Goal: Information Seeking & Learning: Learn about a topic

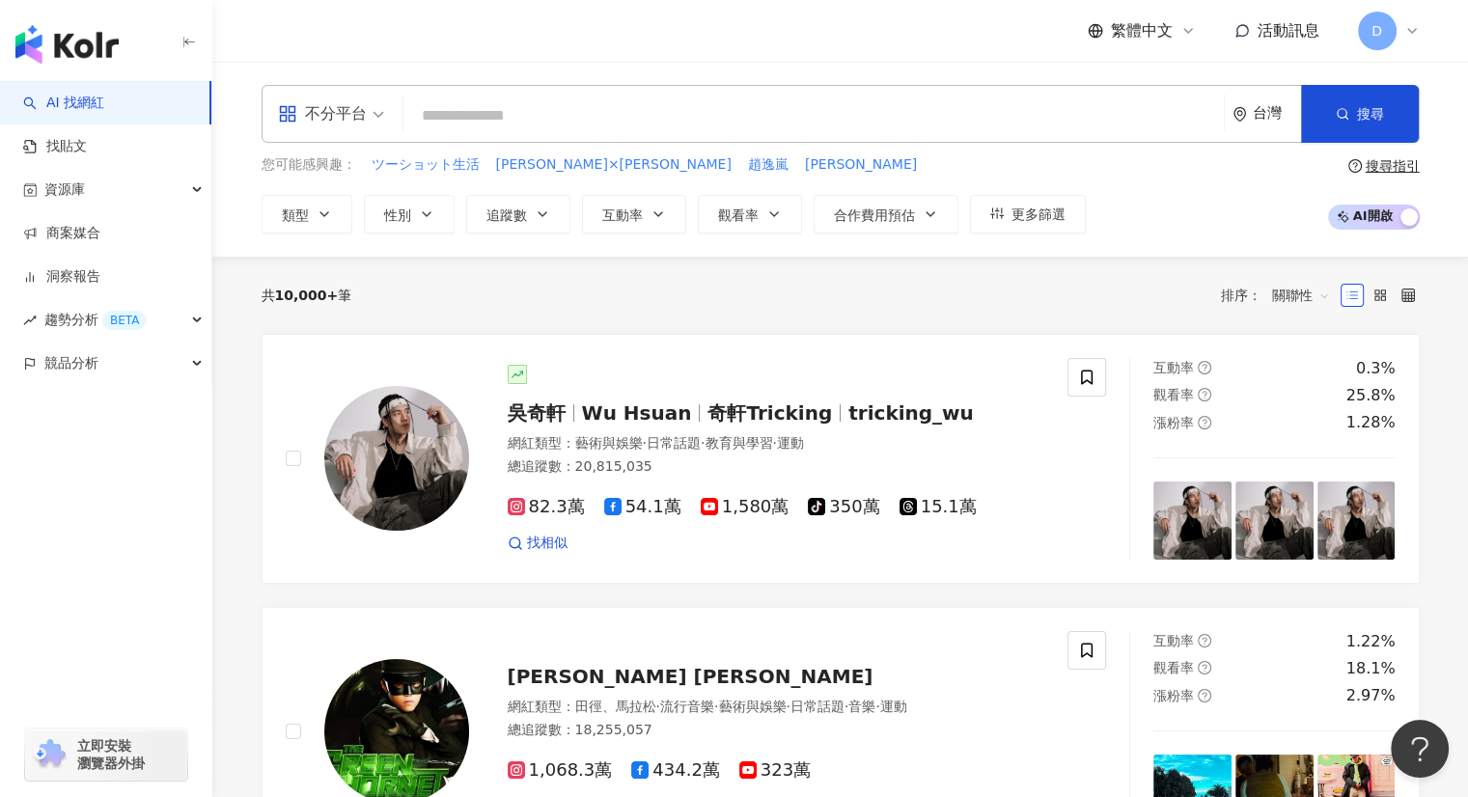
click at [668, 120] on input "search" at bounding box center [813, 115] width 805 height 37
paste input "*********"
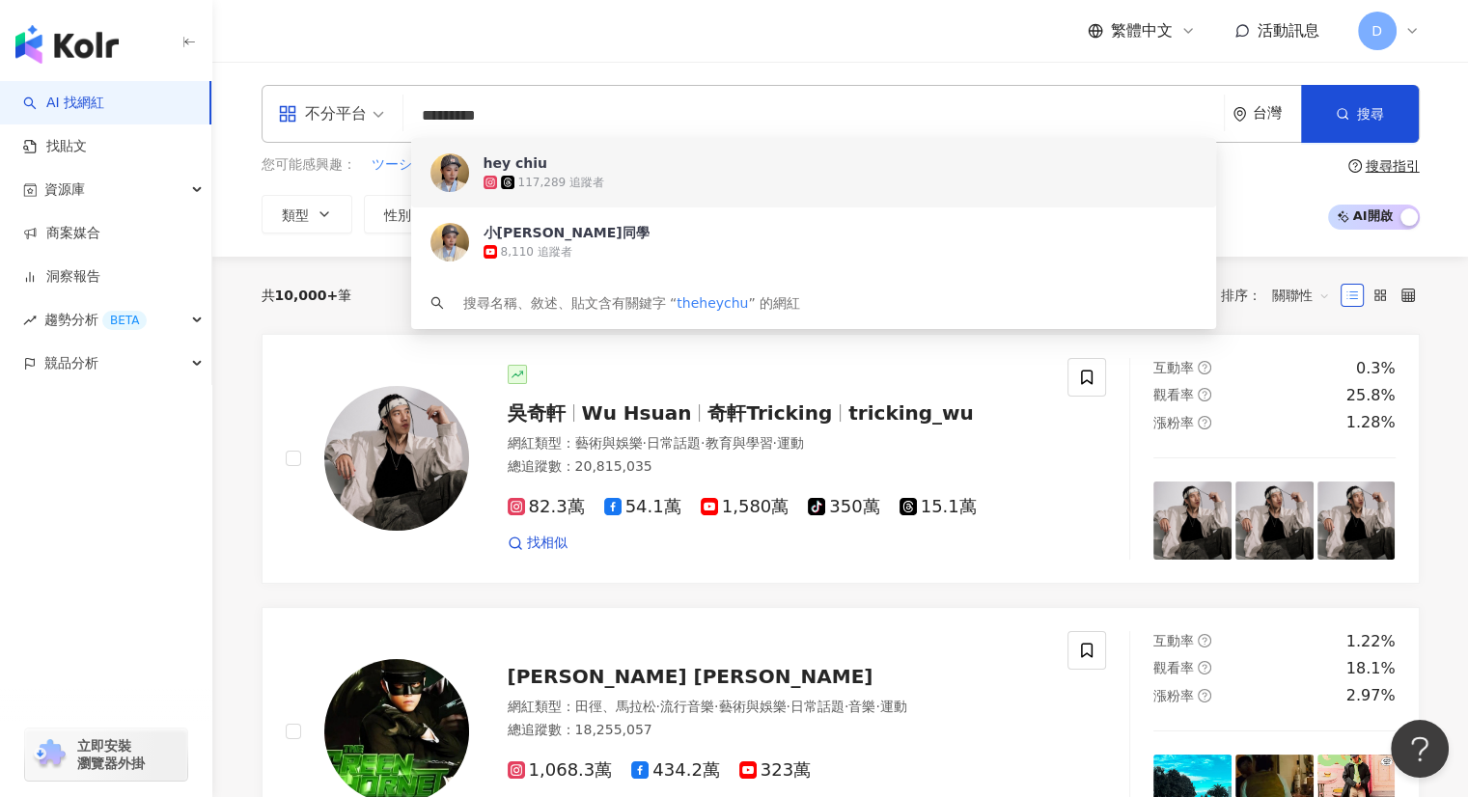
drag, startPoint x: 539, startPoint y: 123, endPoint x: 136, endPoint y: 120, distance: 402.5
paste input "search"
type input "*********"
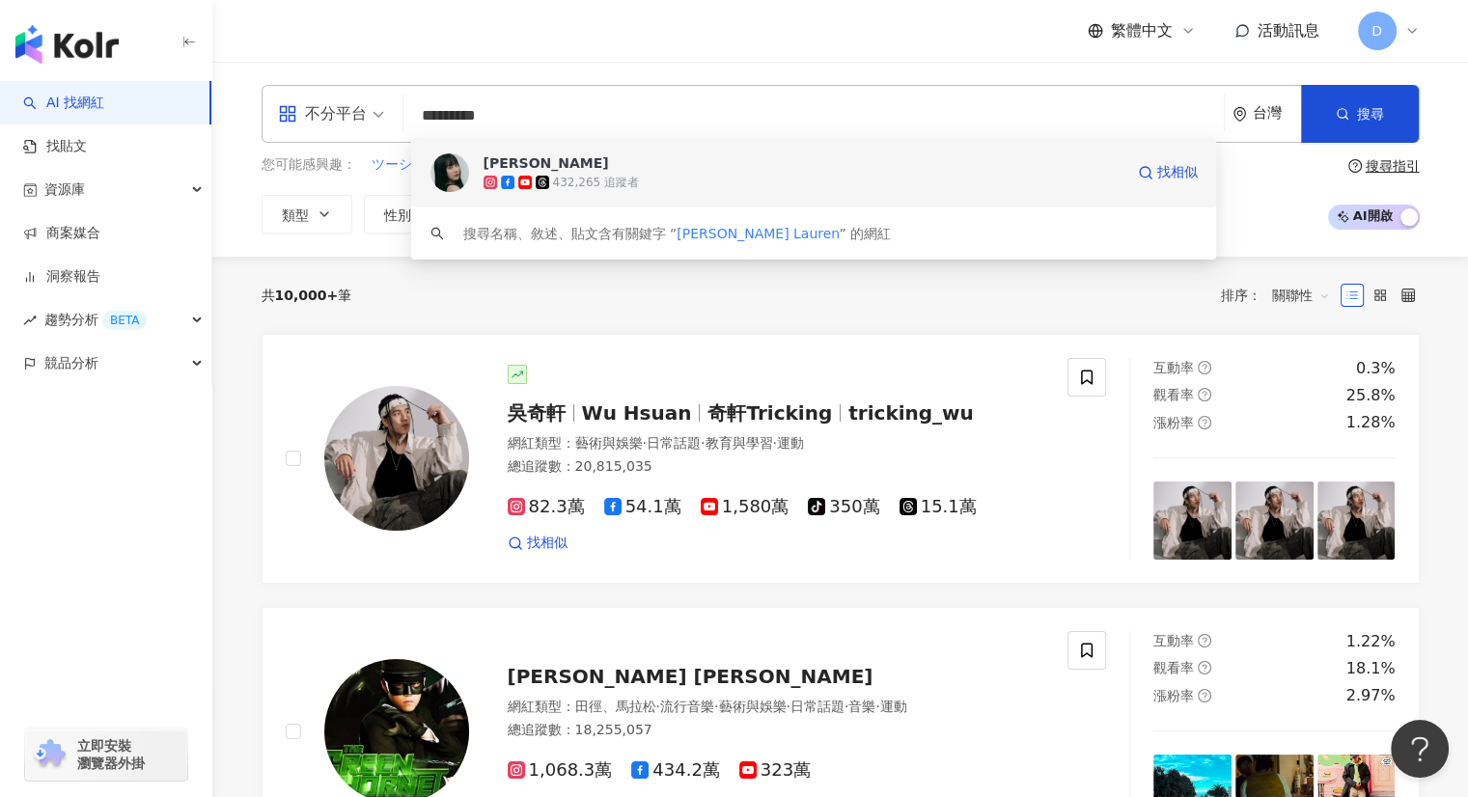
click at [634, 182] on div "432,265 追蹤者" at bounding box center [804, 182] width 640 height 19
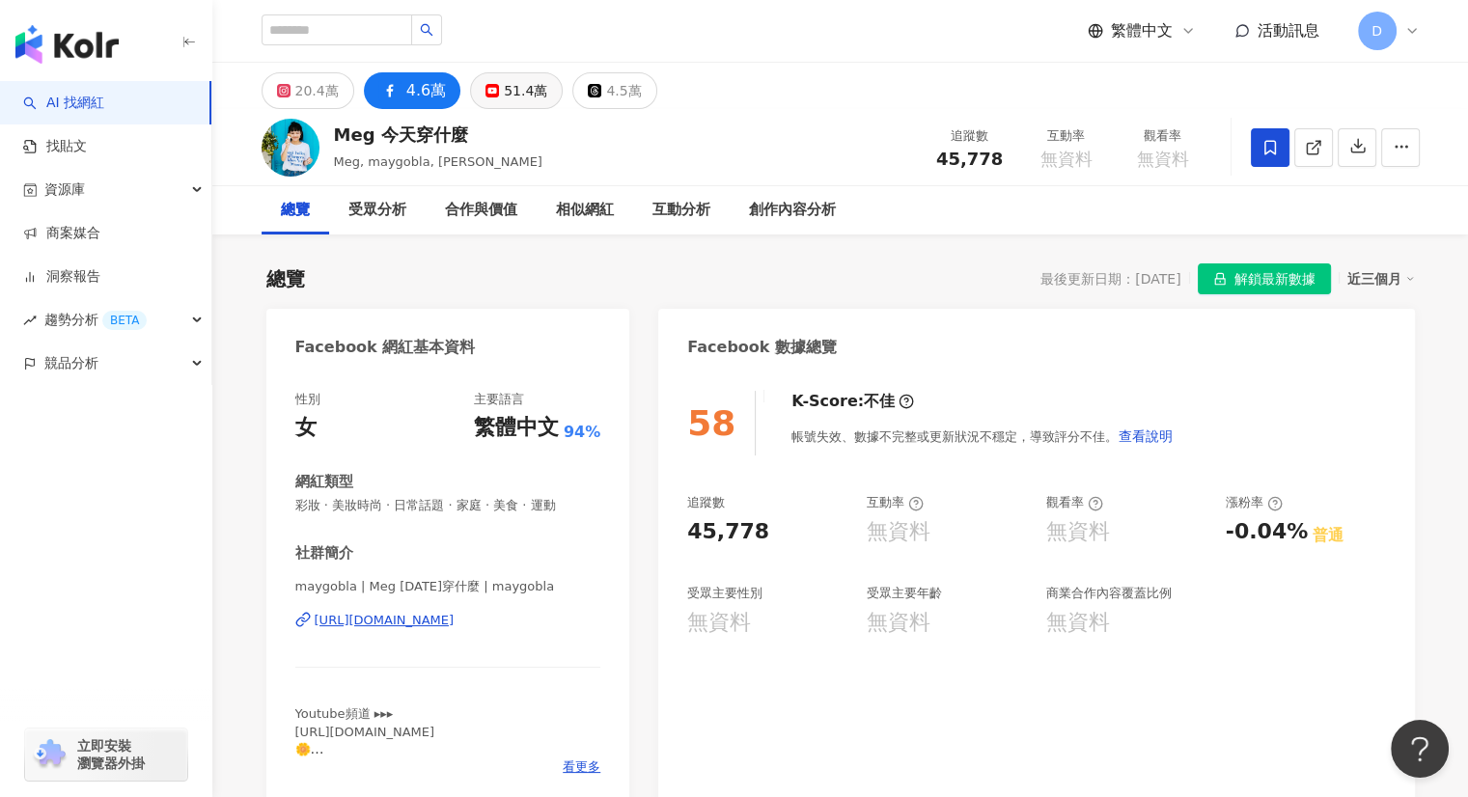
click at [504, 84] on div "51.4萬" at bounding box center [525, 90] width 43 height 27
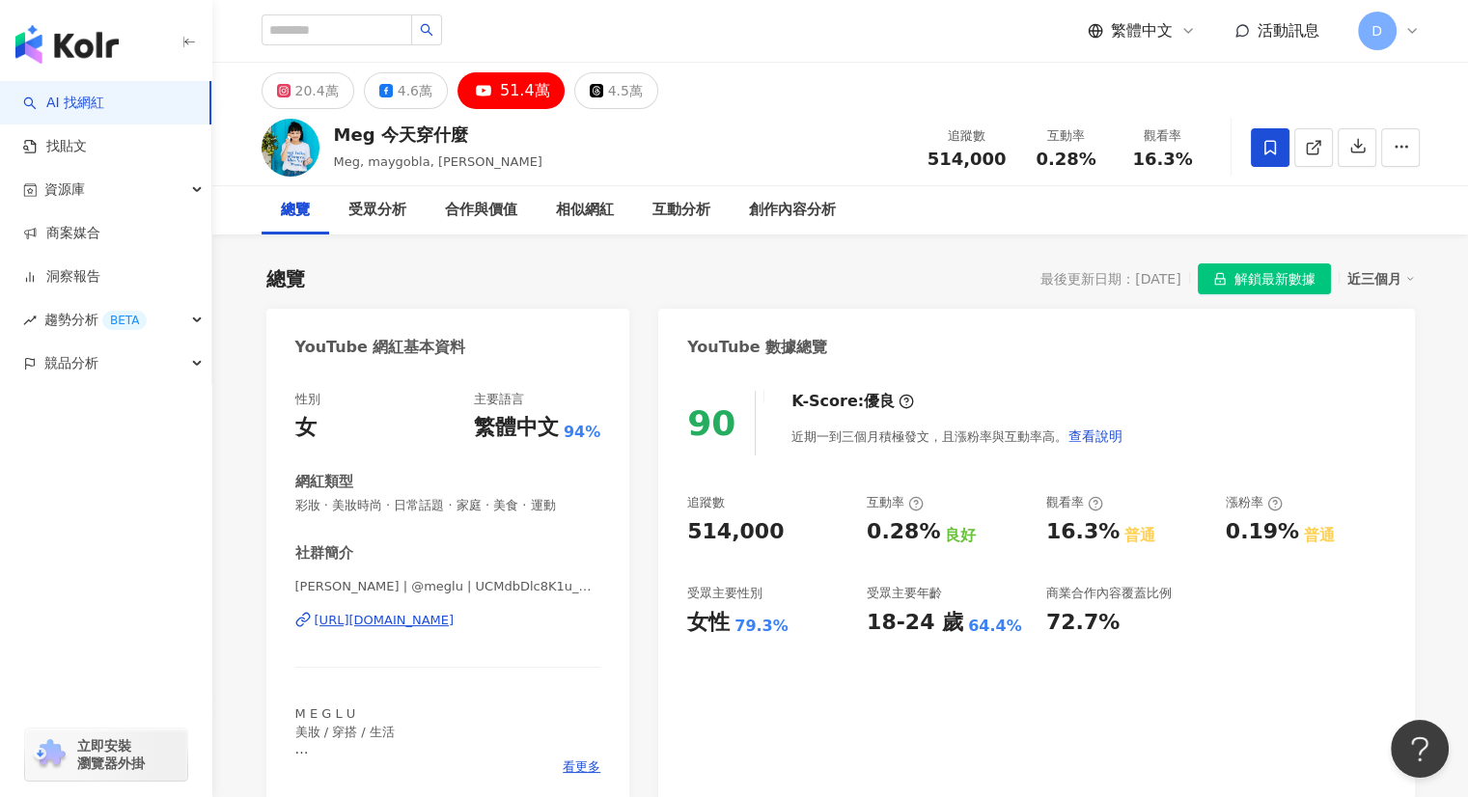
click at [416, 624] on div "https://www.youtube.com/channel/UCMdbDlc8K1u_M0Qer5L98ng" at bounding box center [385, 620] width 140 height 17
click at [398, 92] on div "4.6萬" at bounding box center [415, 90] width 35 height 27
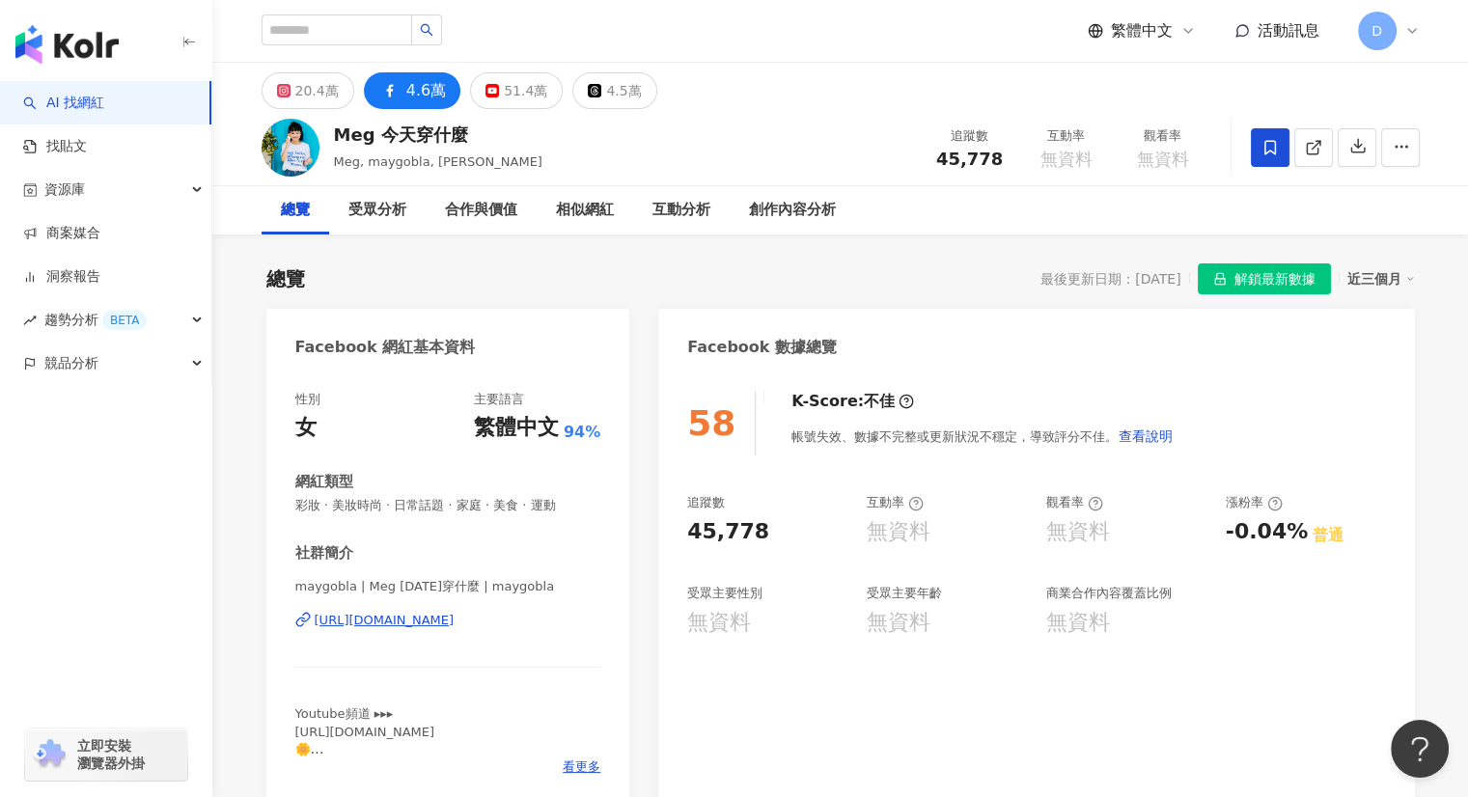
click at [425, 619] on div "https://www.facebook.com/1558191417801536" at bounding box center [385, 620] width 140 height 17
click at [297, 80] on div "20.4萬" at bounding box center [316, 90] width 43 height 27
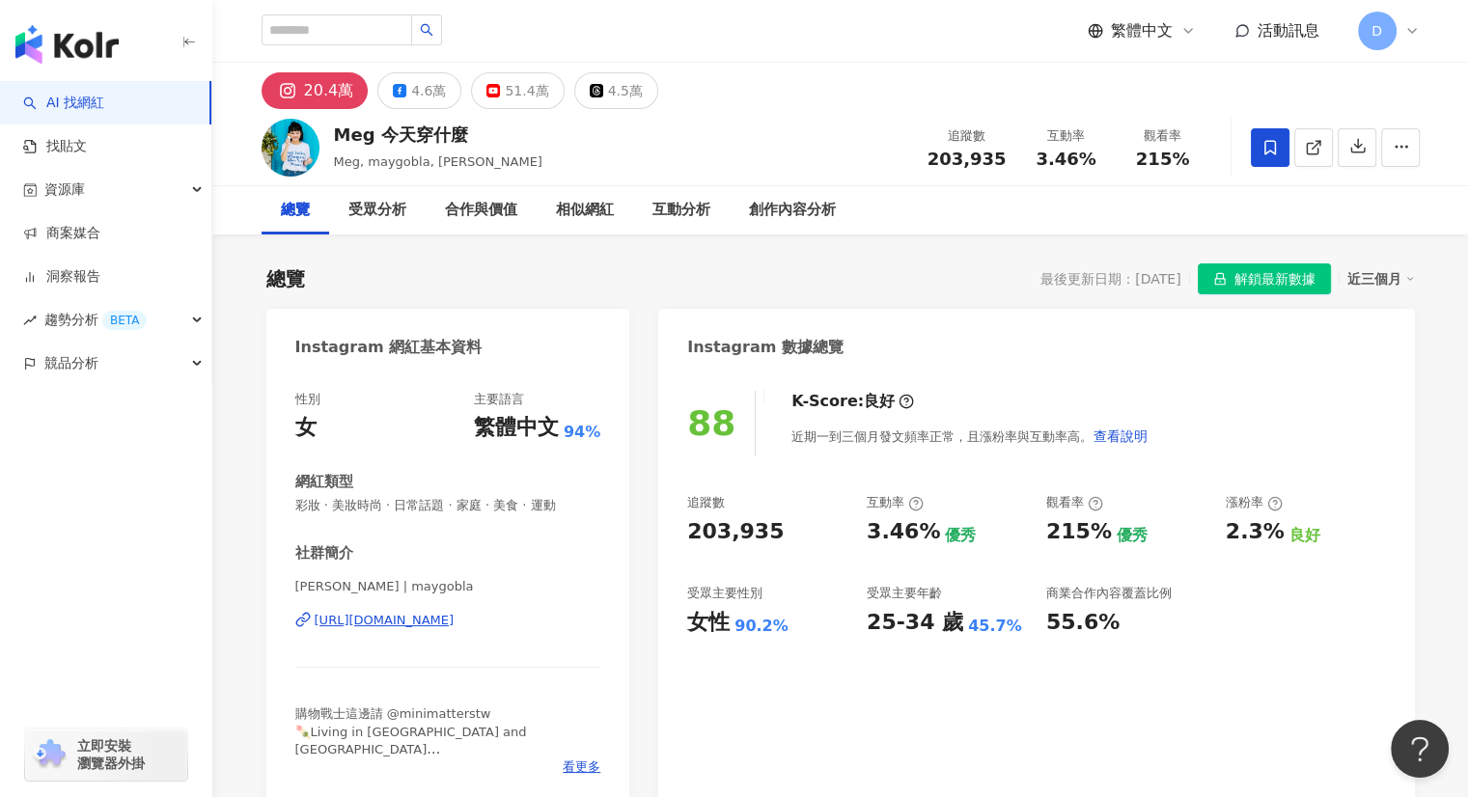
click at [455, 622] on div "https://www.instagram.com/maygobla/" at bounding box center [385, 620] width 140 height 17
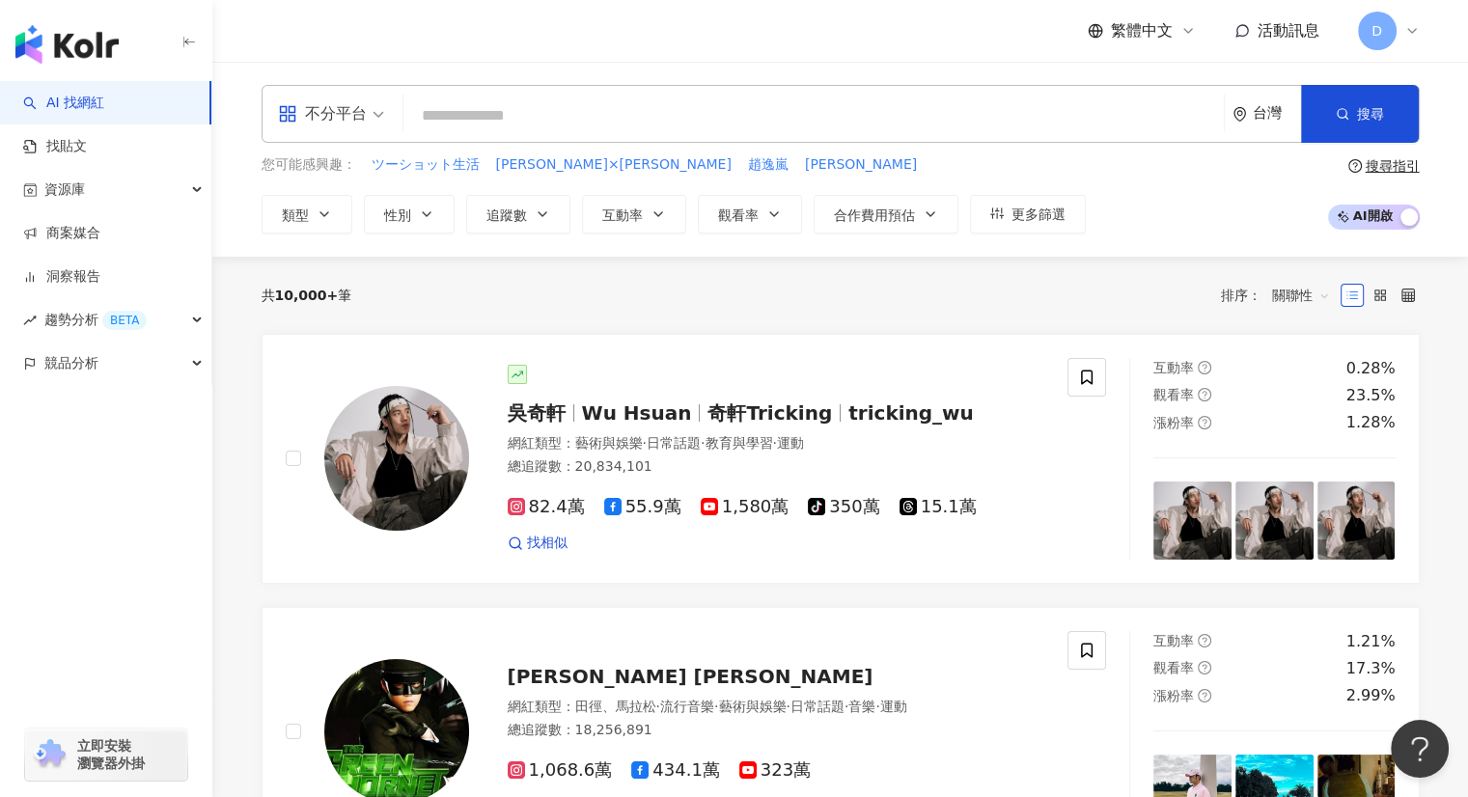
click at [483, 113] on input "search" at bounding box center [813, 115] width 805 height 37
click at [485, 105] on input "search" at bounding box center [813, 115] width 805 height 37
click at [563, 111] on input "search" at bounding box center [813, 115] width 805 height 37
paste input "*******"
type input "*******"
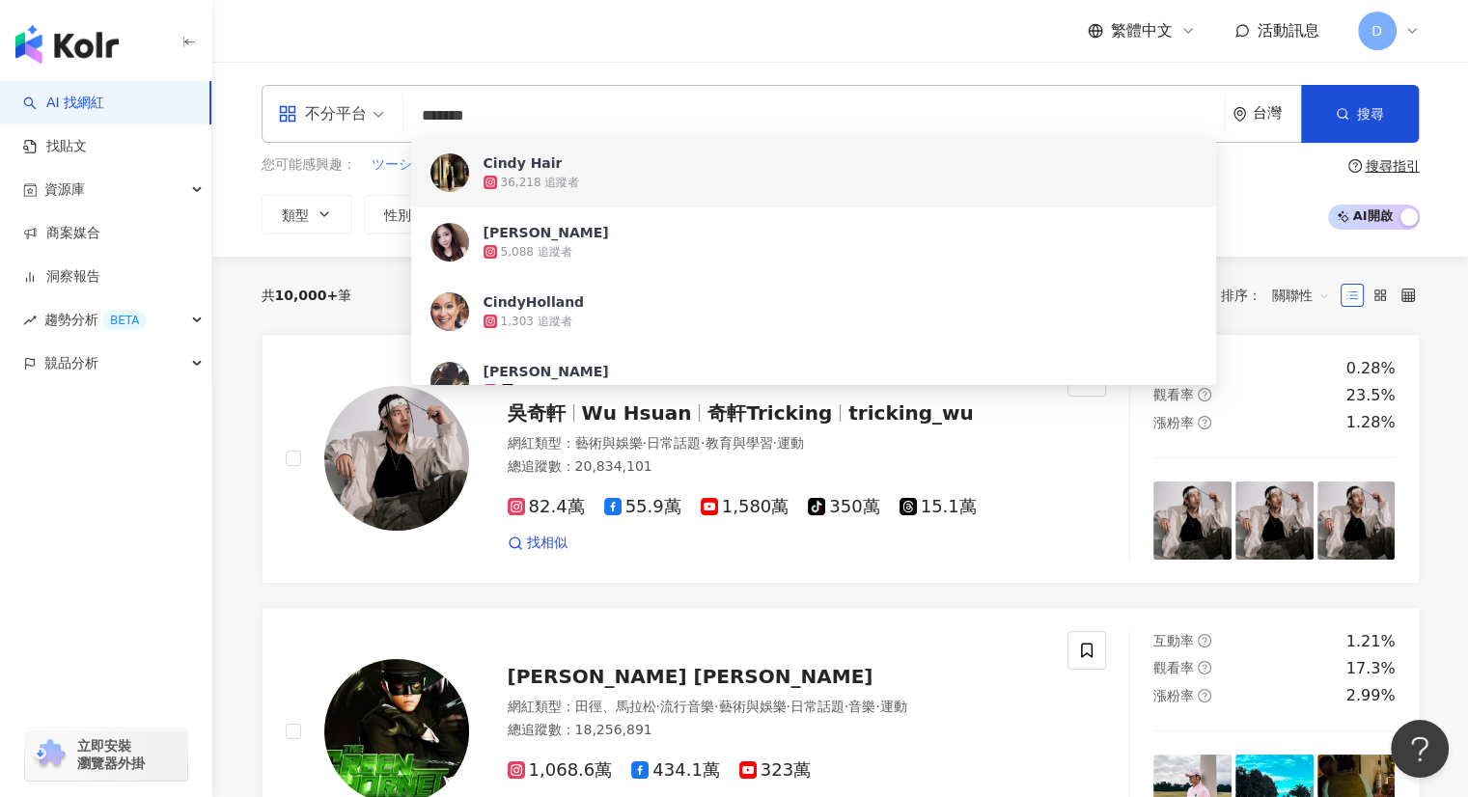
drag, startPoint x: 561, startPoint y: 109, endPoint x: 245, endPoint y: 111, distance: 315.6
click at [245, 111] on div "不分平台 ******* 台灣 搜尋 4958cbd4-52fb-4412-8983-5e38898db88a 3af10104-bf99-434f-9076…" at bounding box center [840, 159] width 1235 height 149
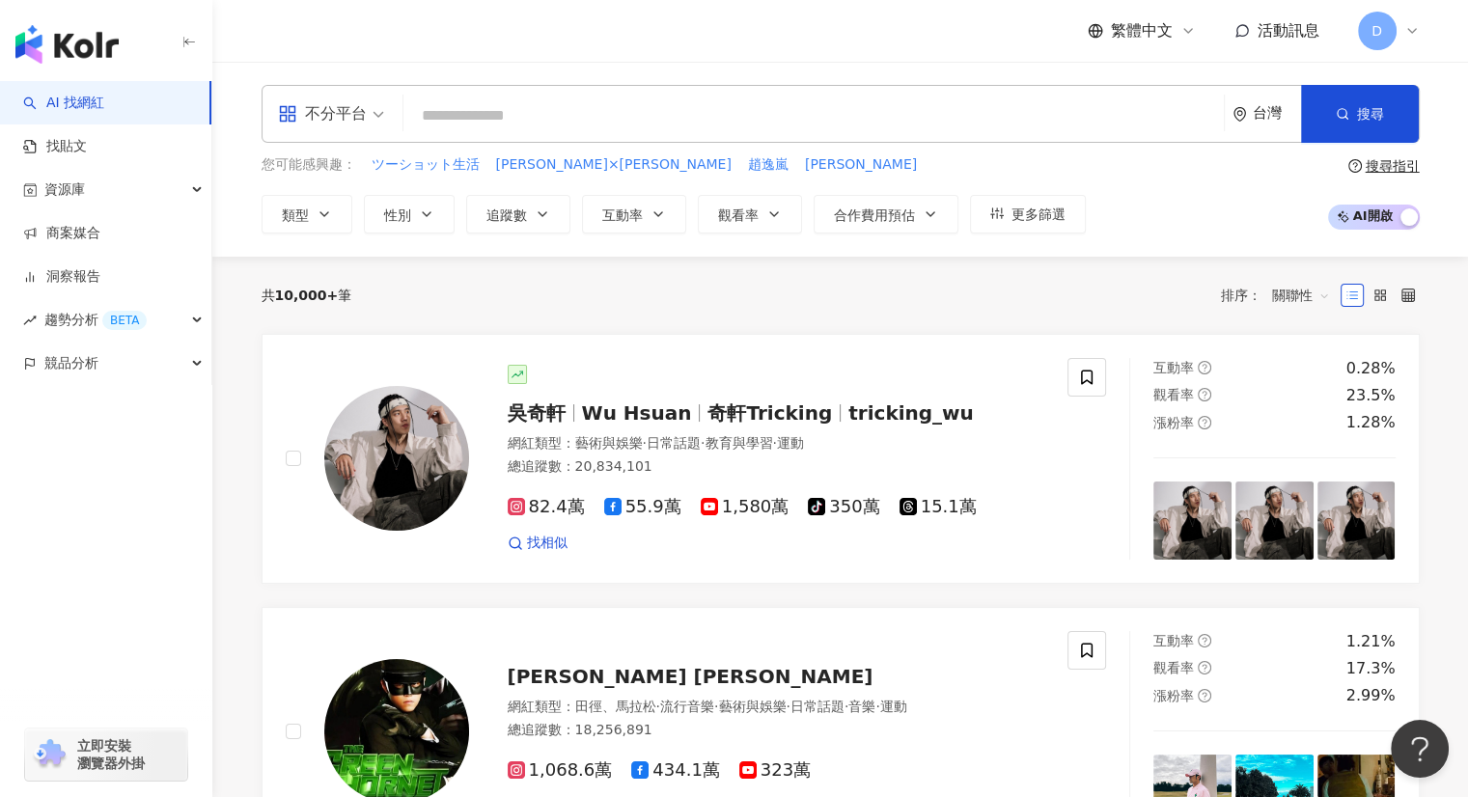
paste input "**********"
type input "**********"
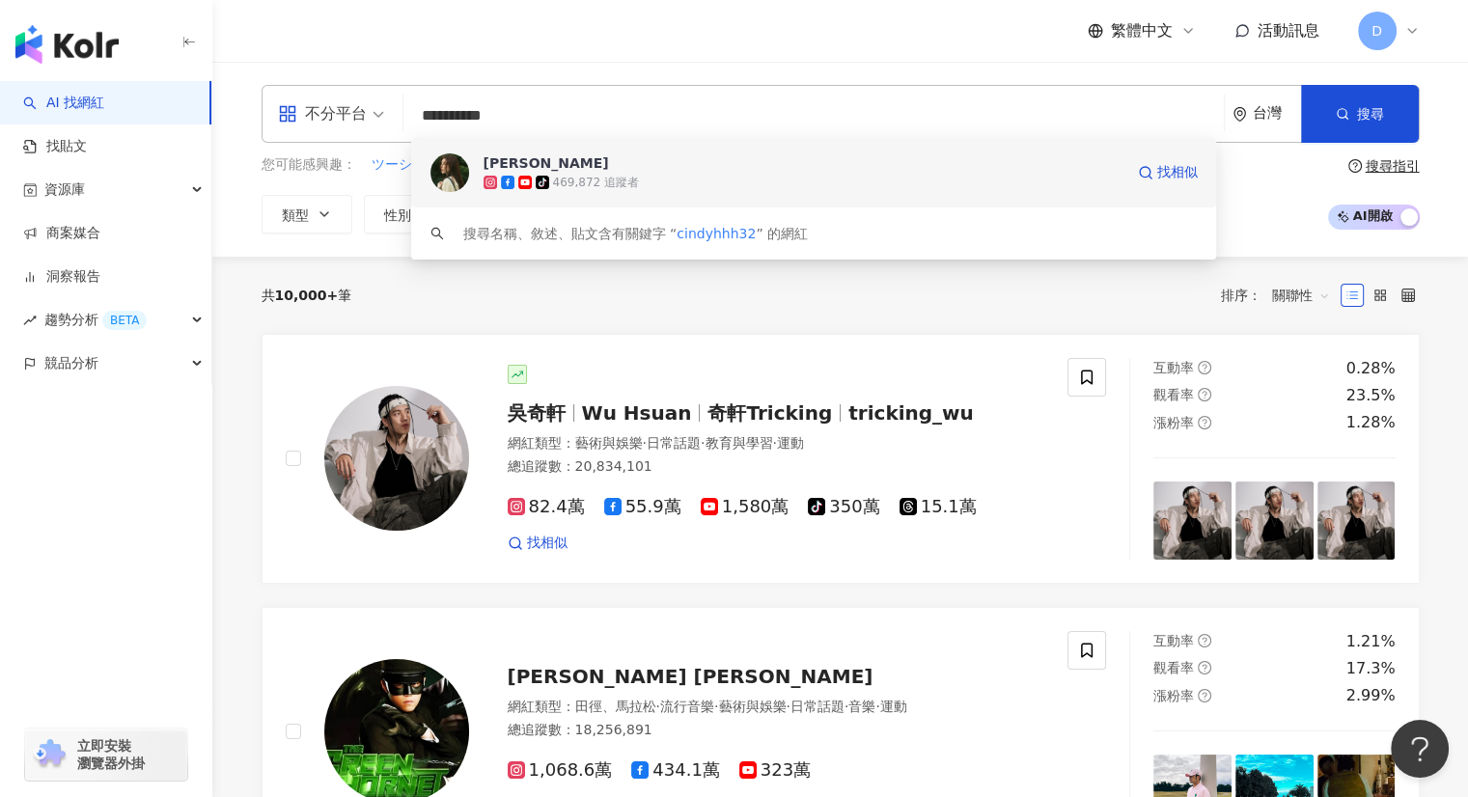
click at [551, 183] on span "tiktok-icon" at bounding box center [544, 183] width 17 height 14
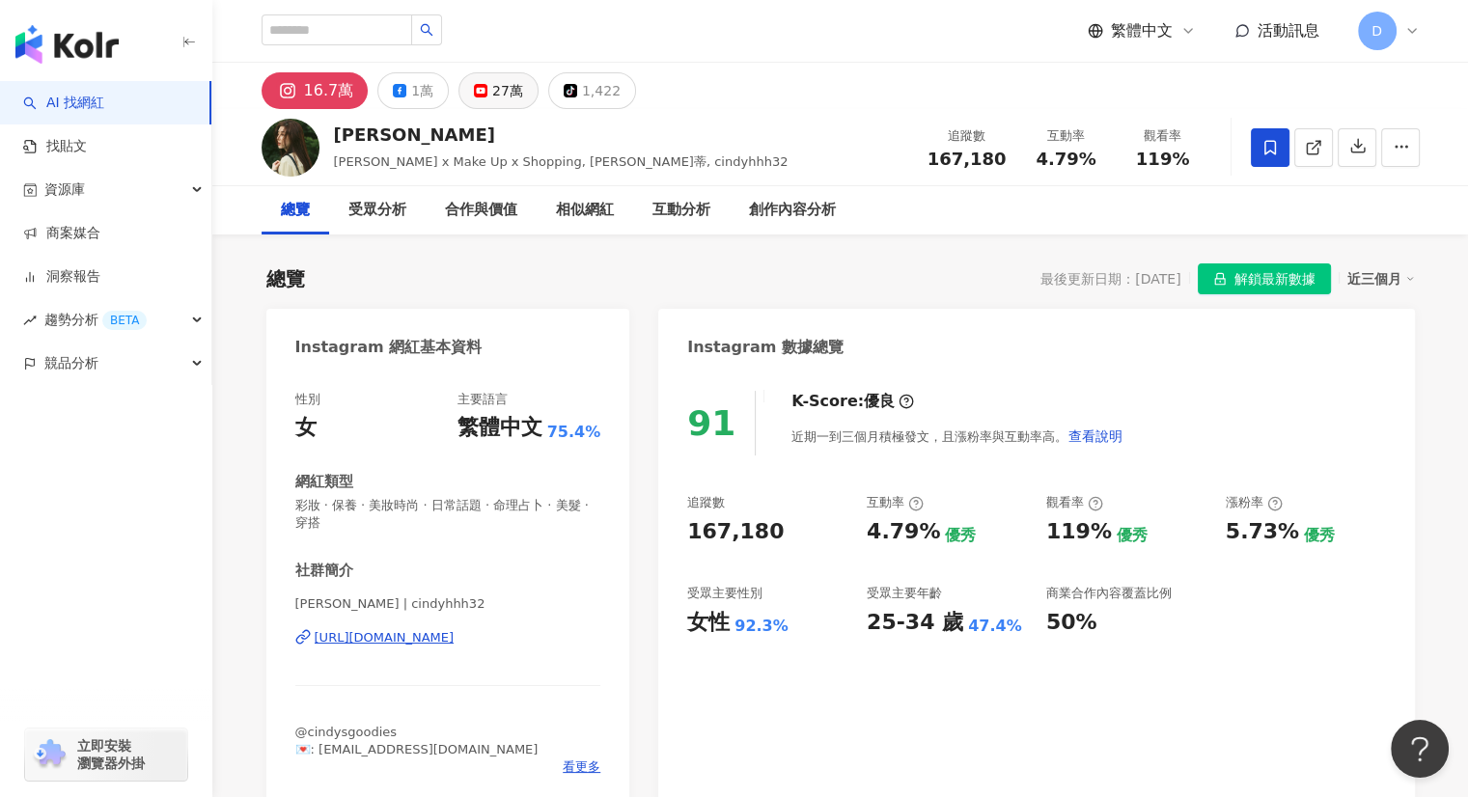
click at [479, 84] on icon at bounding box center [481, 91] width 14 height 14
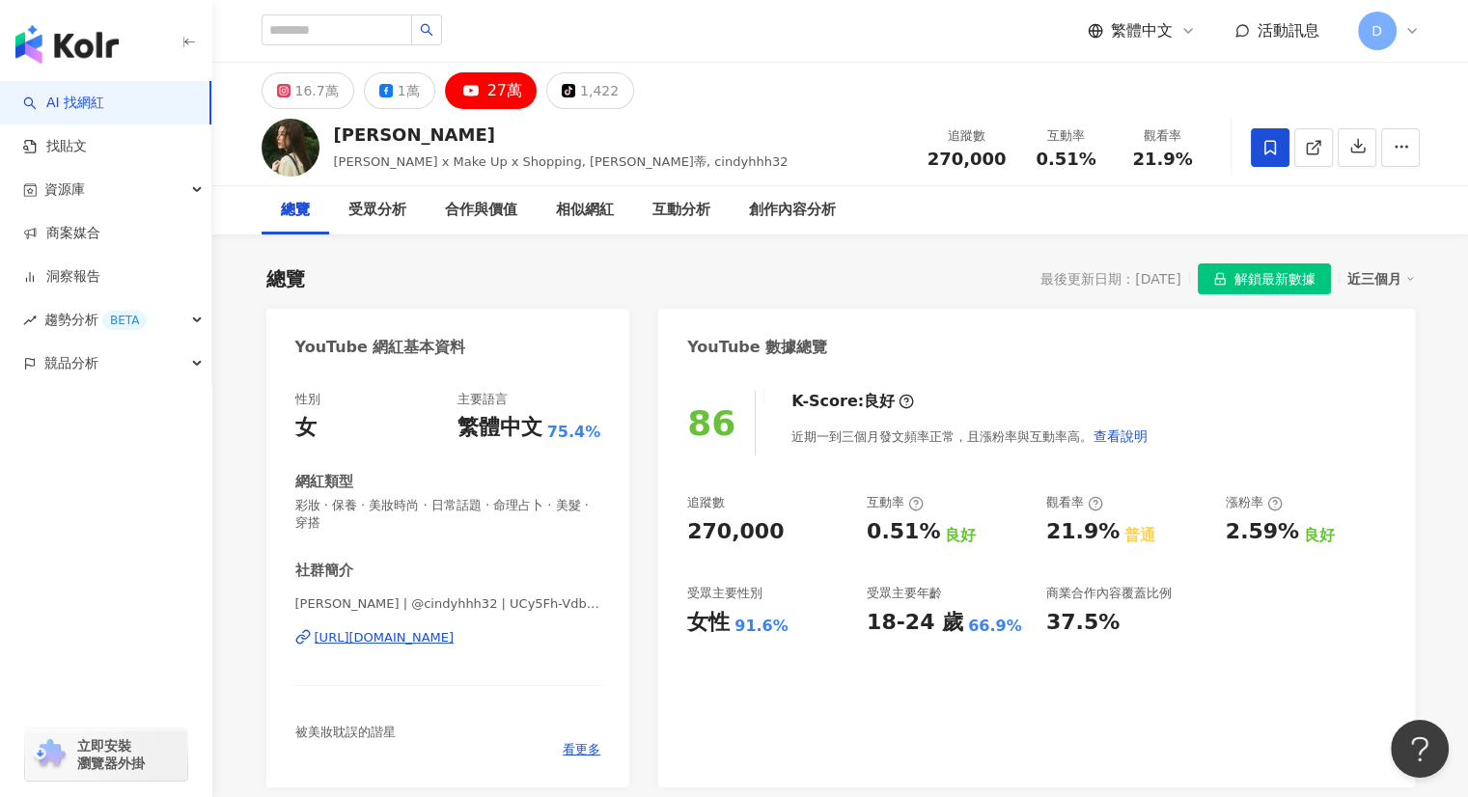
click at [397, 639] on div "https://www.youtube.com/channel/UCy5Fh-VdbzY80hLww2mORPA" at bounding box center [385, 637] width 140 height 17
click at [379, 86] on icon at bounding box center [386, 91] width 14 height 14
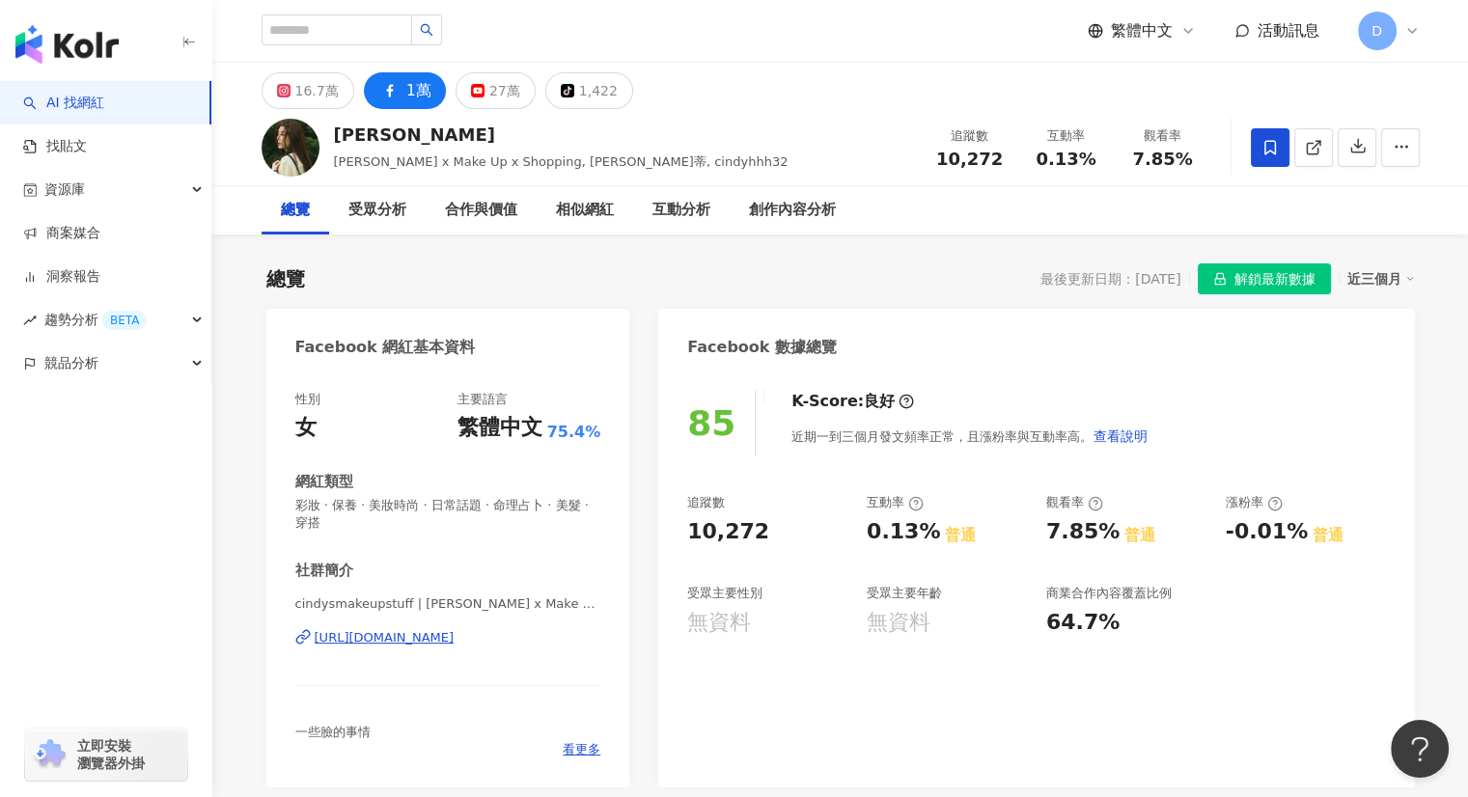
click at [406, 642] on div "https://www.facebook.com/712139088822995" at bounding box center [385, 637] width 140 height 17
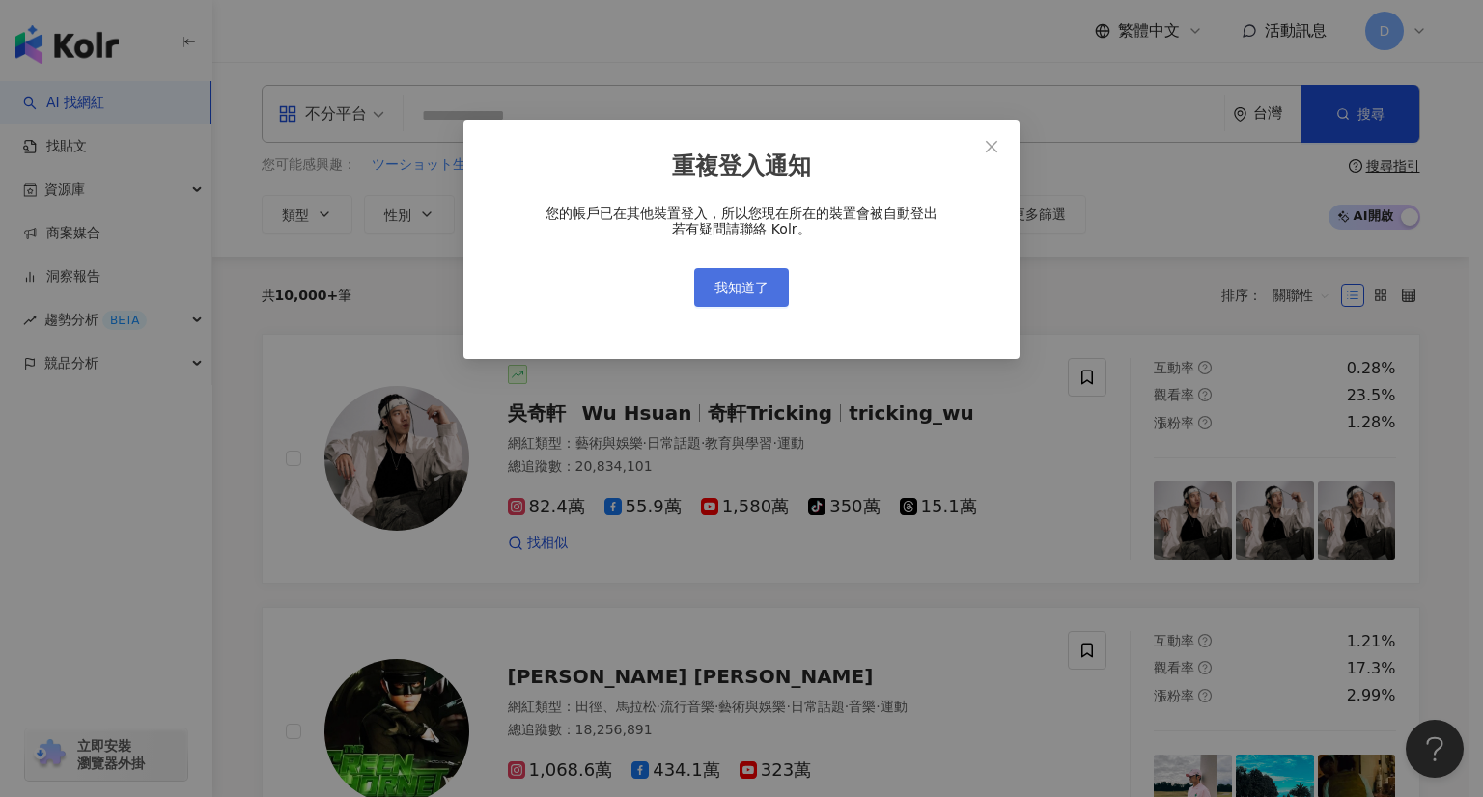
click at [708, 293] on button "我知道了" at bounding box center [741, 287] width 95 height 39
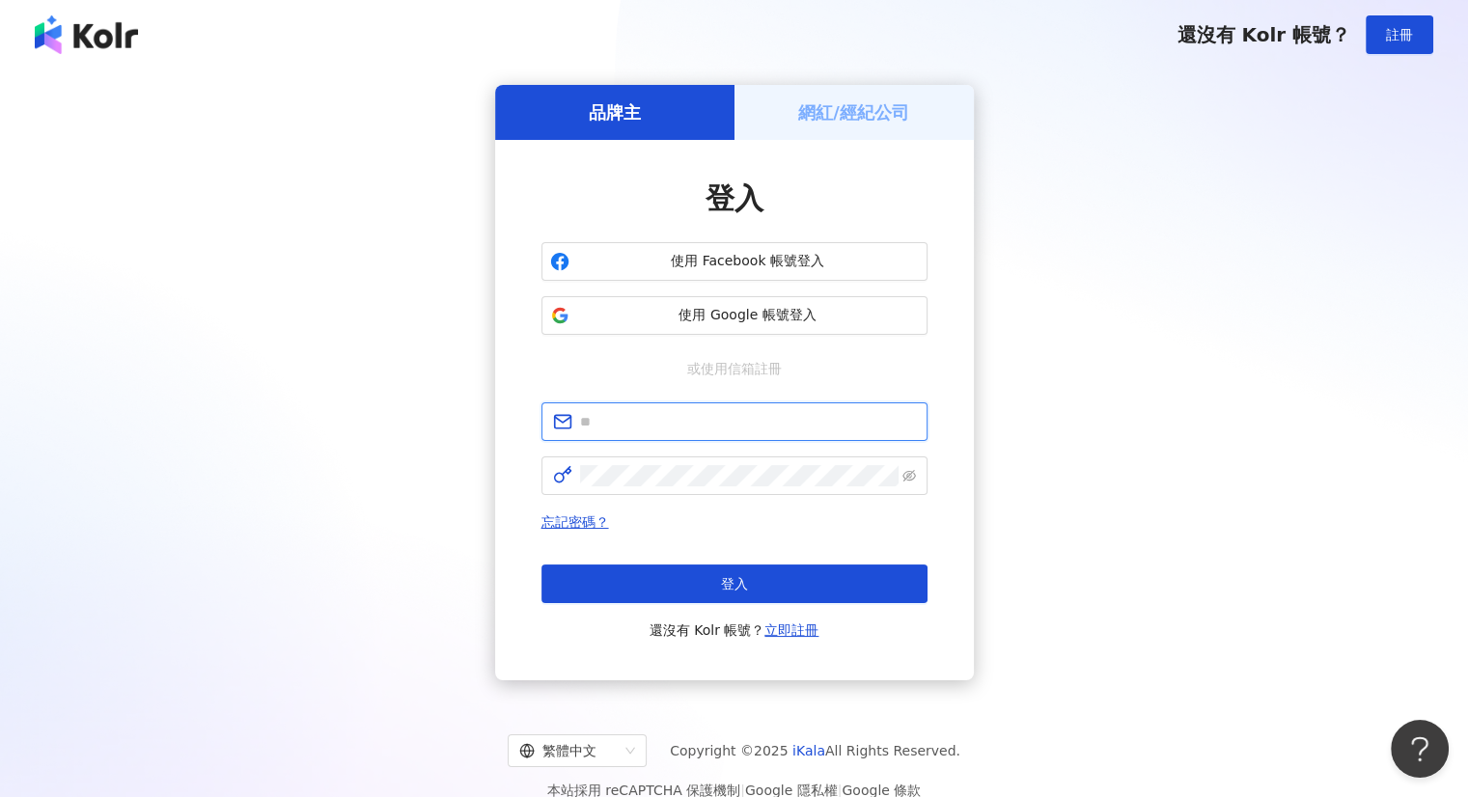
type input "**********"
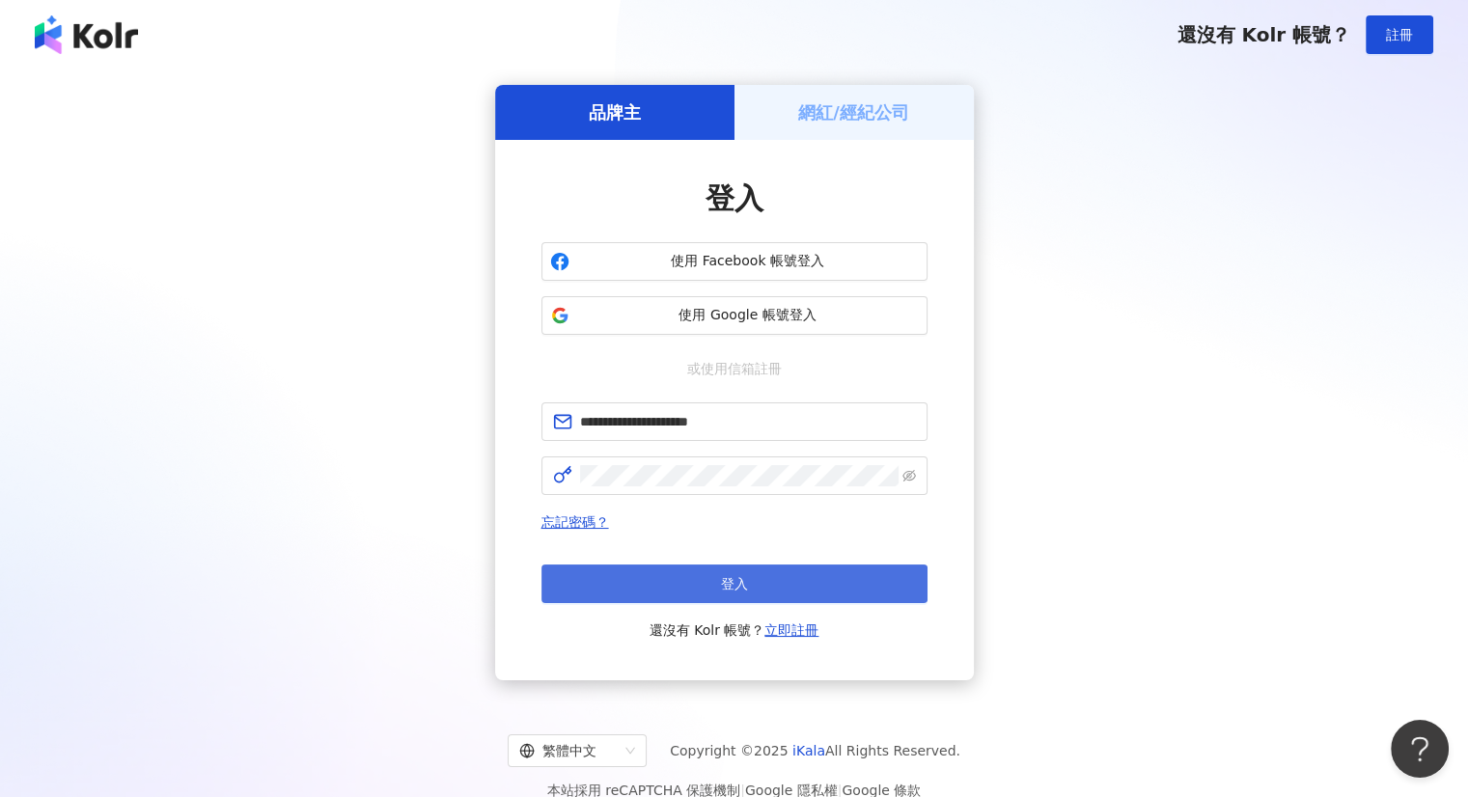
click at [628, 572] on button "登入" at bounding box center [734, 584] width 386 height 39
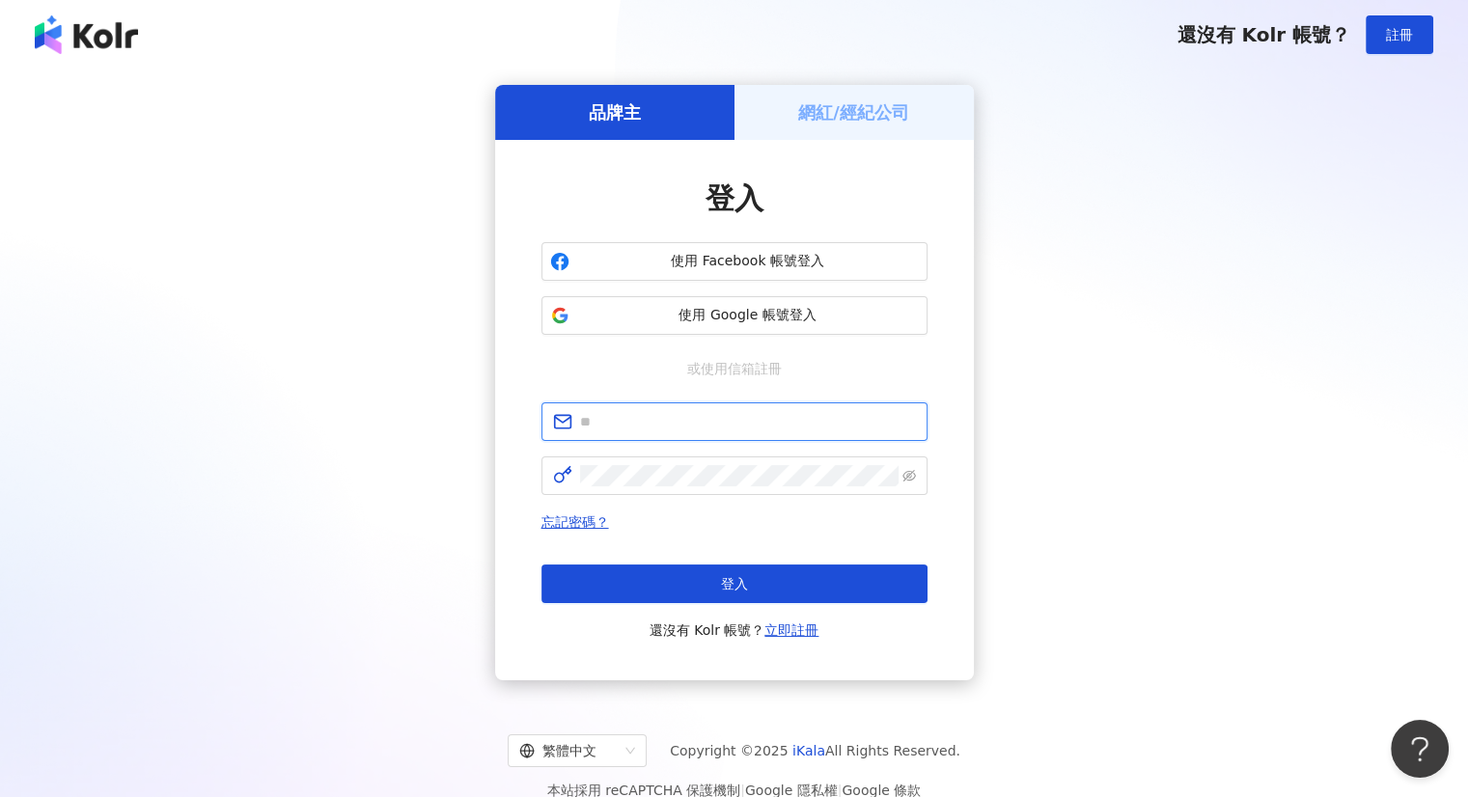
type input "**********"
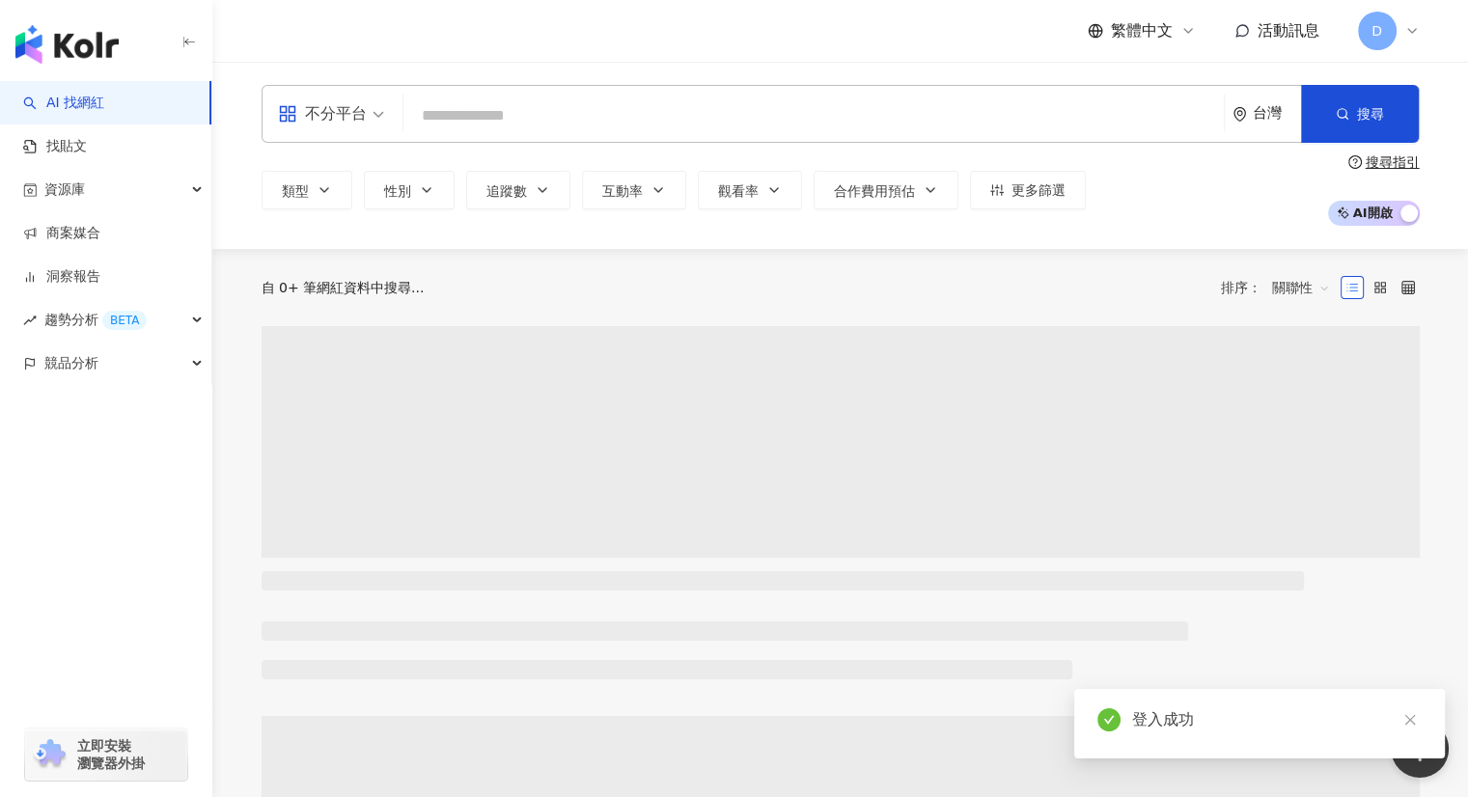
click at [498, 112] on input "search" at bounding box center [813, 115] width 805 height 37
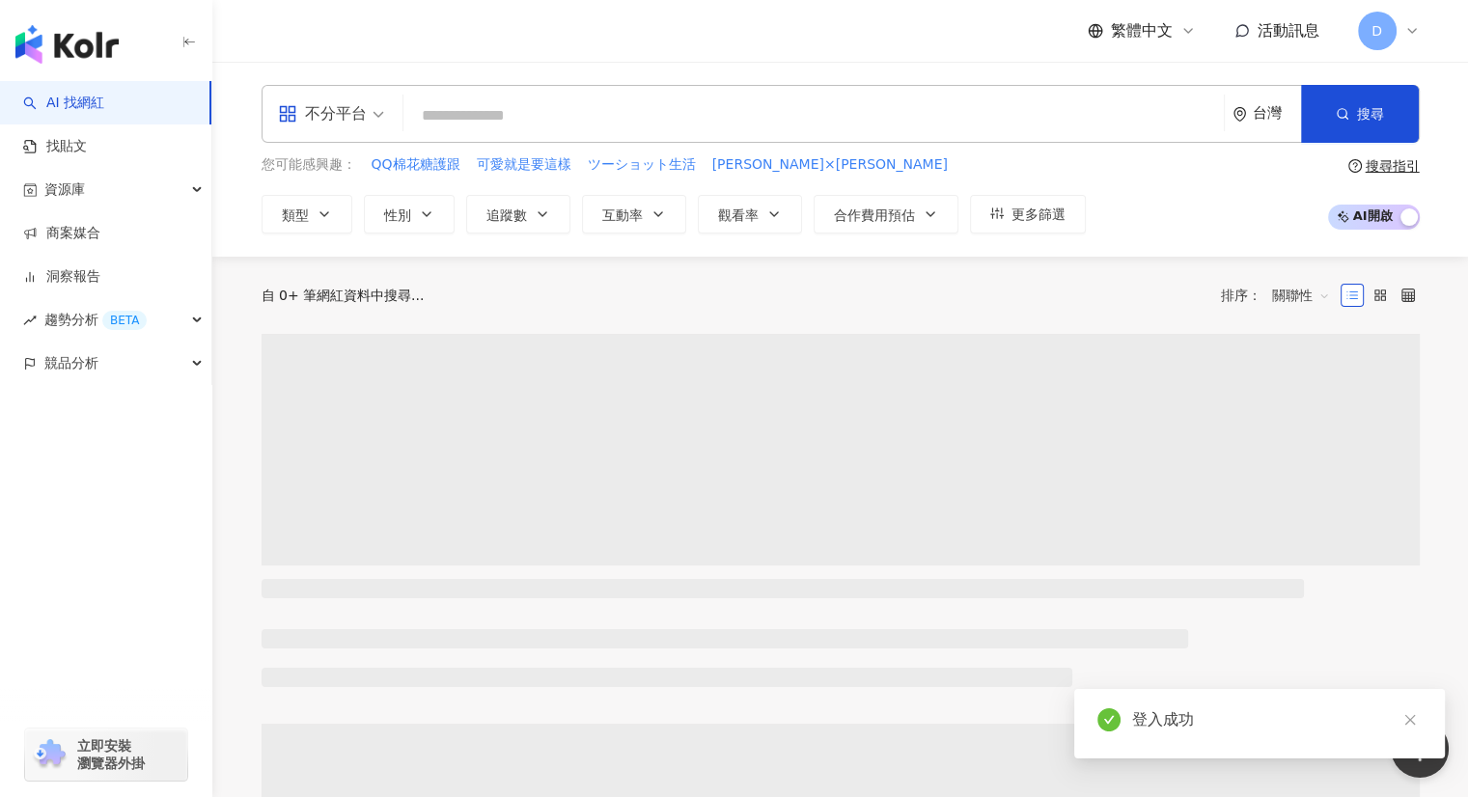
type input "*********"
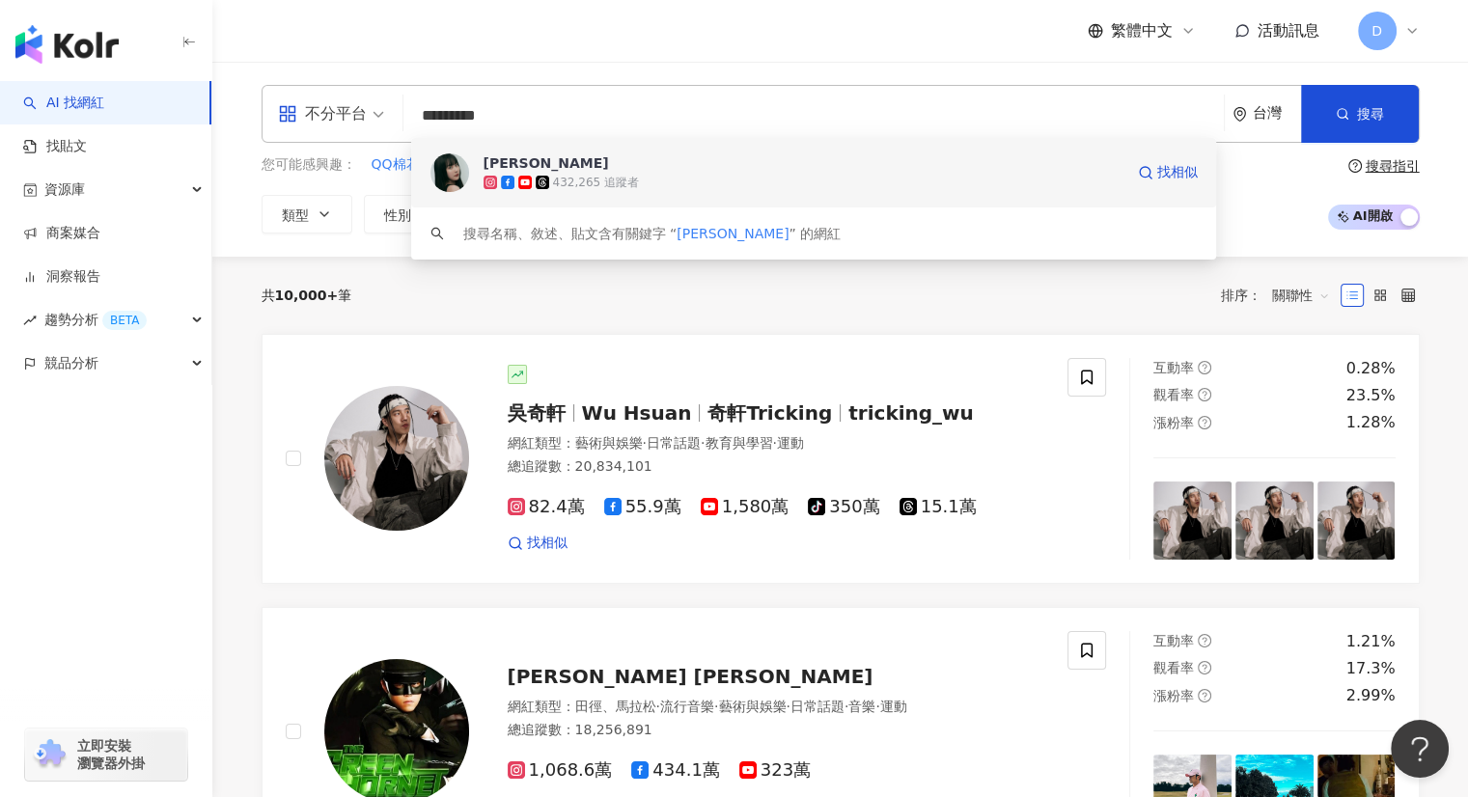
click at [592, 181] on div "432,265 追蹤者" at bounding box center [596, 183] width 86 height 16
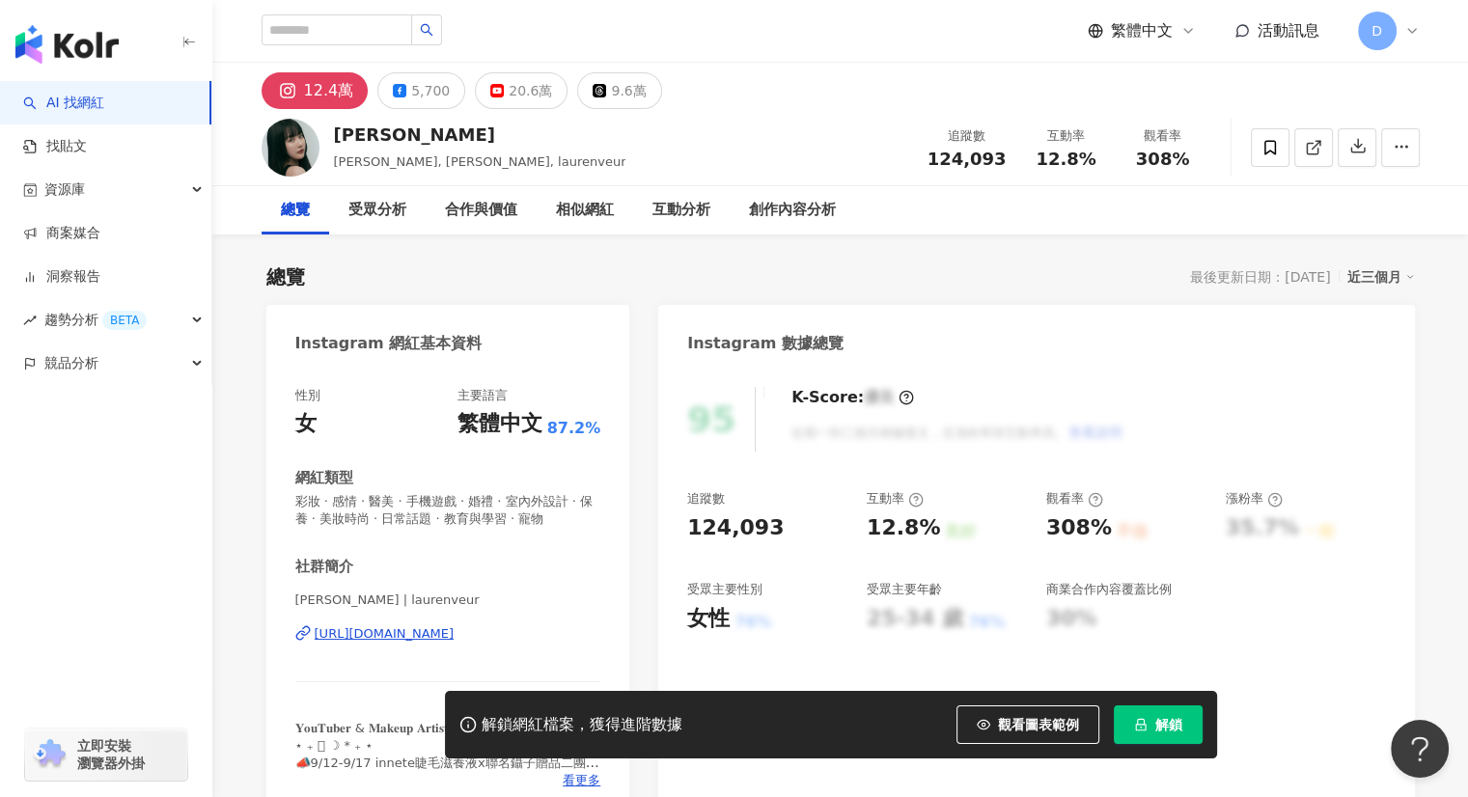
click at [388, 636] on div "https://www.instagram.com/laurenveur/" at bounding box center [385, 633] width 140 height 17
click at [405, 103] on button "5,700" at bounding box center [421, 90] width 88 height 37
click at [421, 101] on div "5,700" at bounding box center [430, 90] width 39 height 27
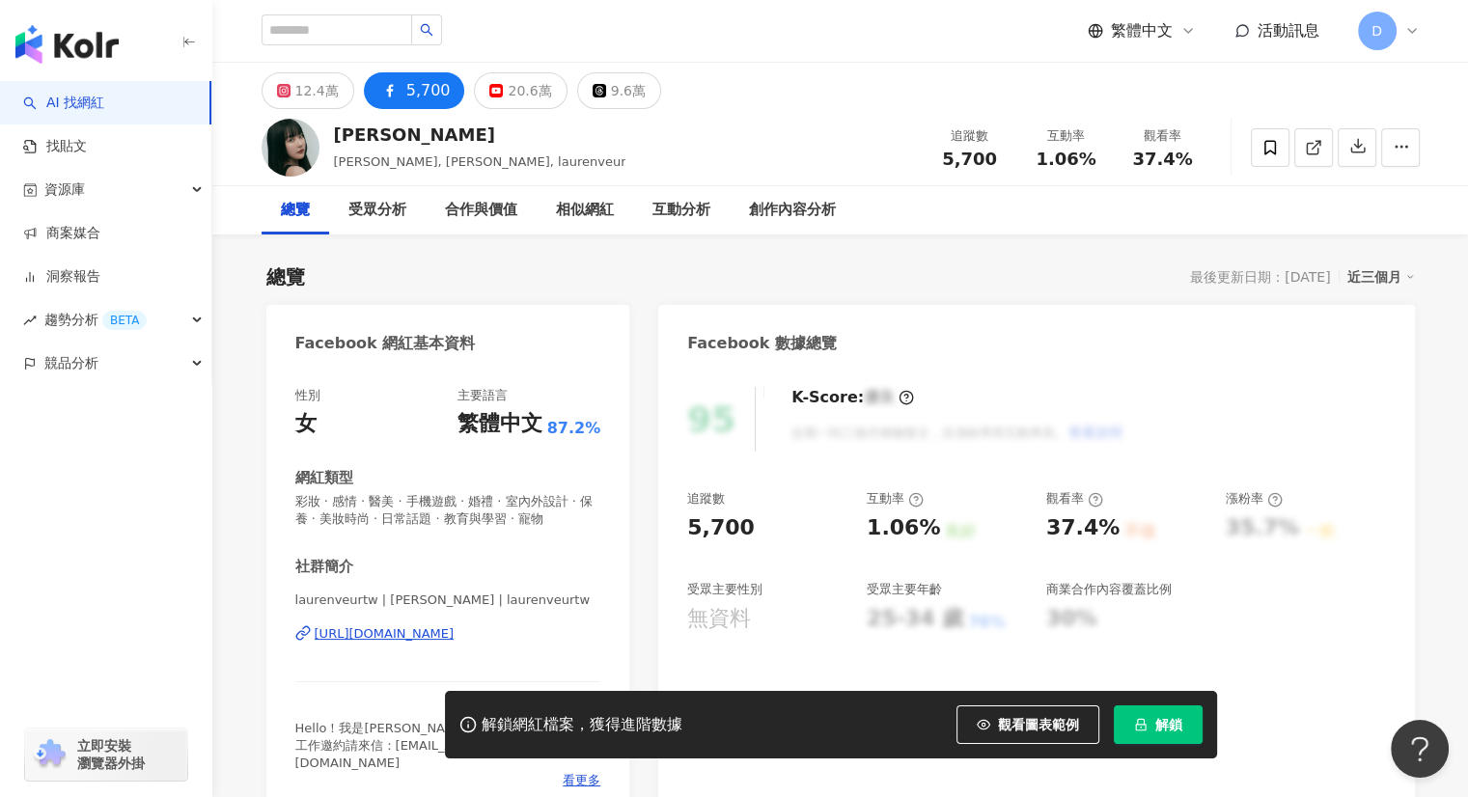
click at [419, 638] on div "https://www.facebook.com/956851391045389" at bounding box center [385, 633] width 140 height 17
click at [489, 96] on icon at bounding box center [496, 91] width 14 height 14
click at [508, 89] on div "20.6萬" at bounding box center [529, 90] width 43 height 27
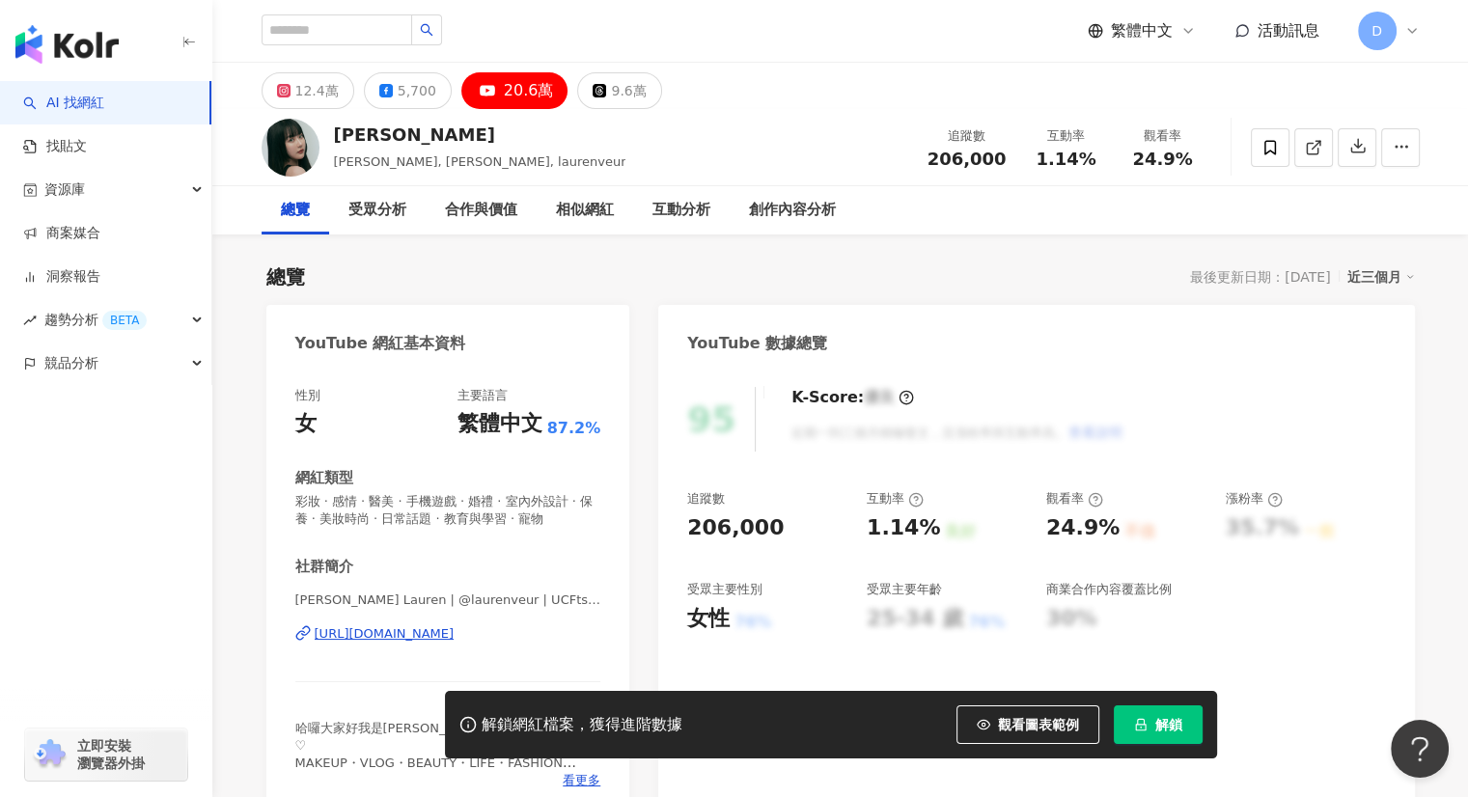
click at [378, 632] on div "https://www.youtube.com/channel/UCFtsJIdfOcIycTPCbvBm-FA" at bounding box center [385, 633] width 140 height 17
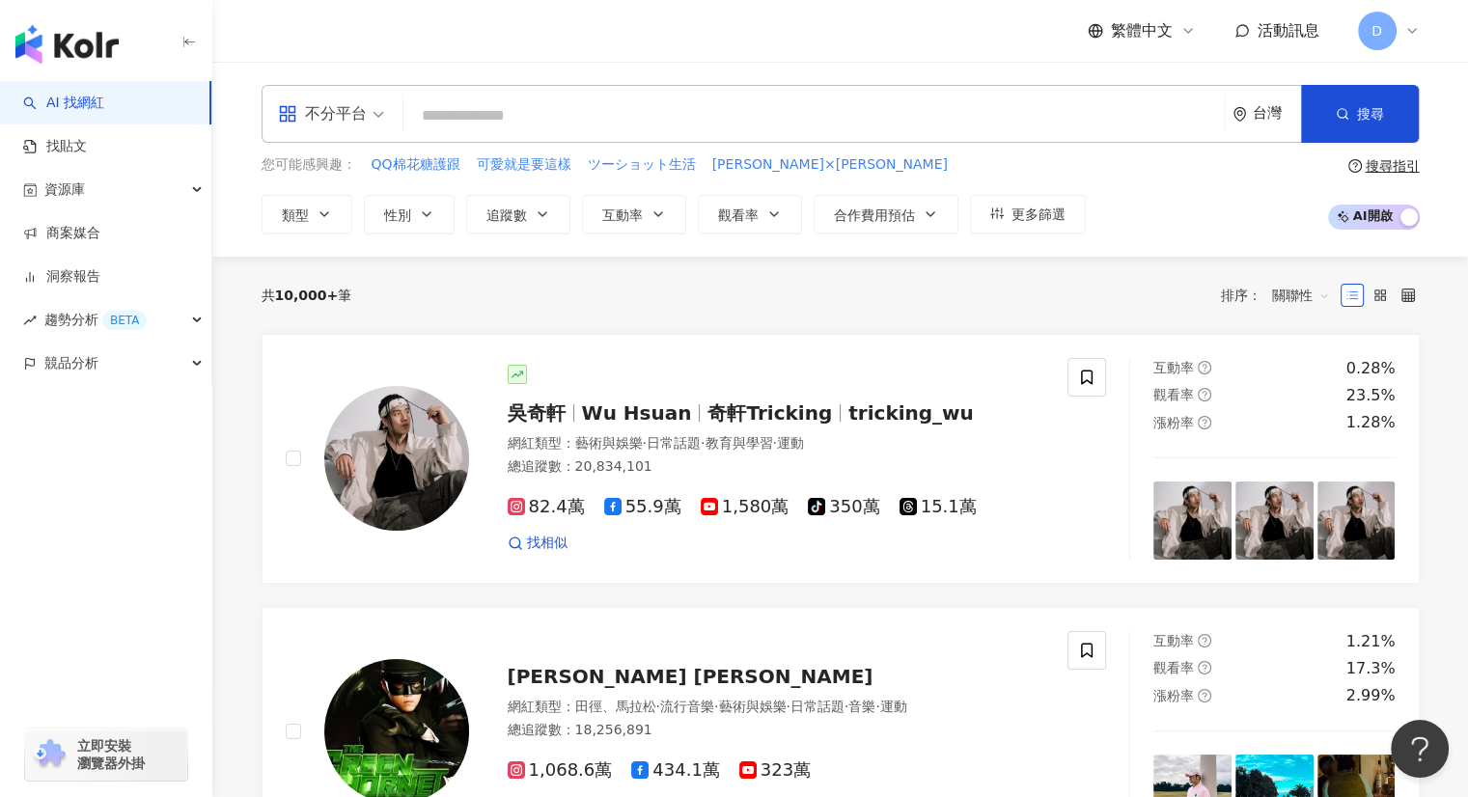
click at [581, 121] on input "search" at bounding box center [813, 115] width 805 height 37
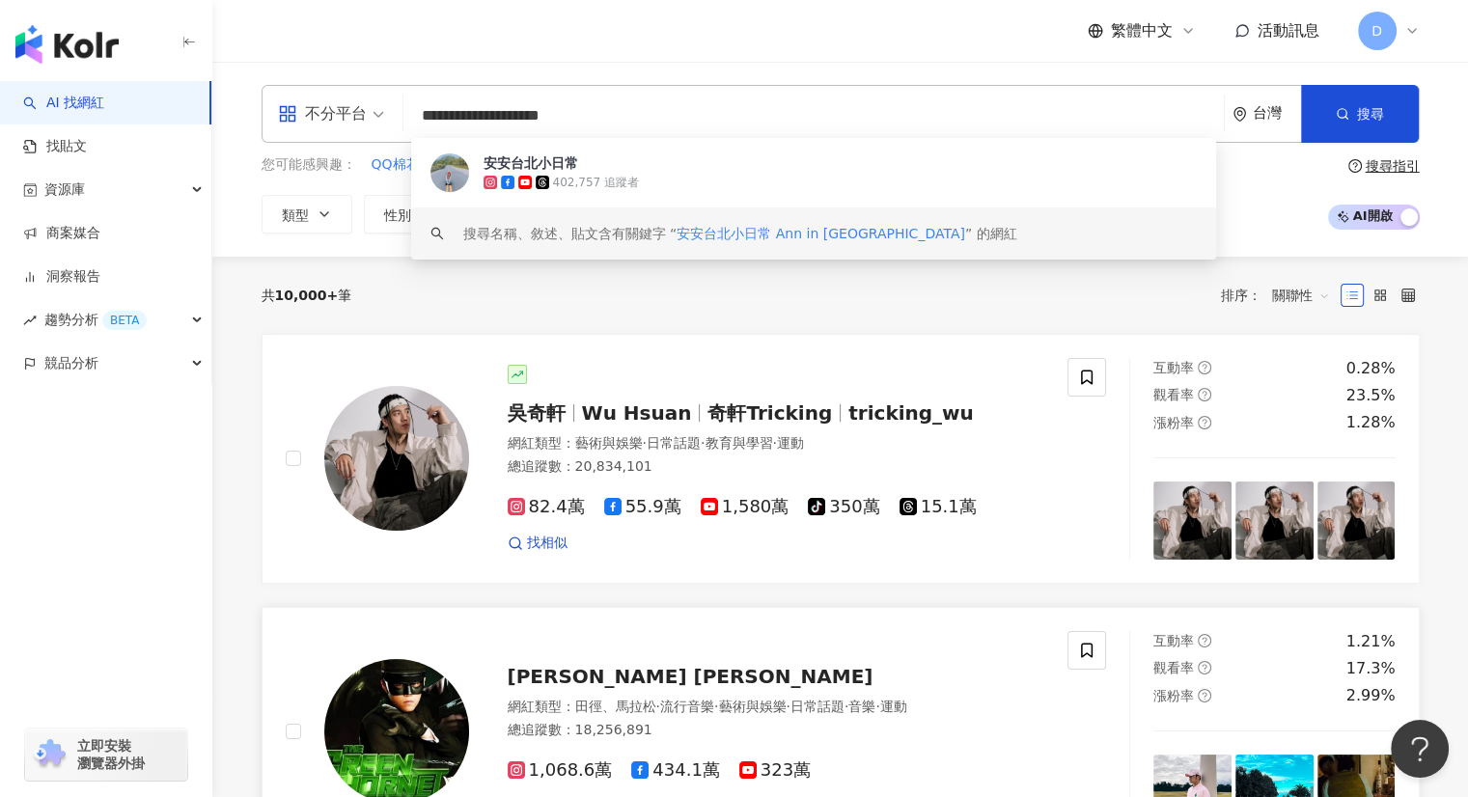
type input "**********"
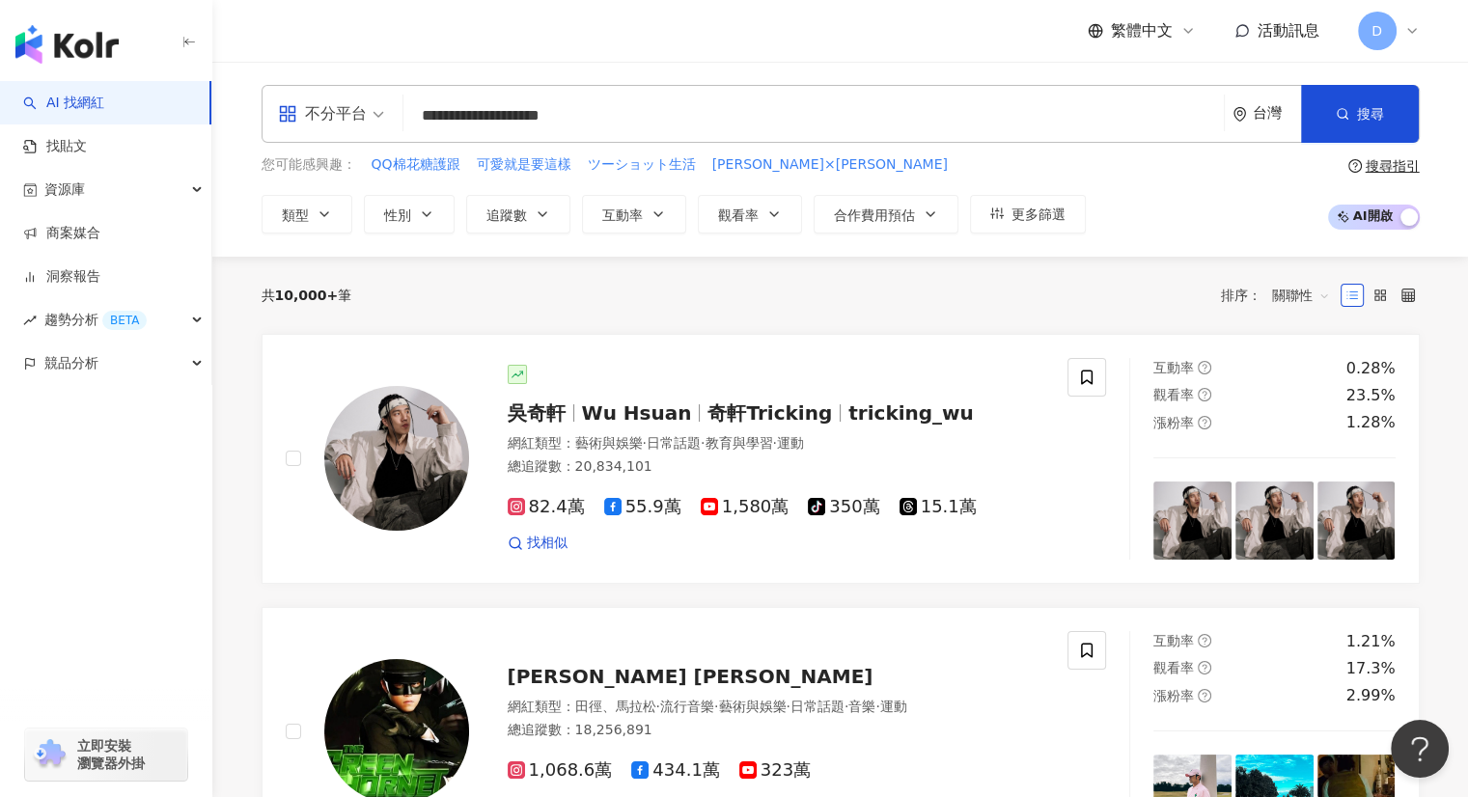
click at [537, 116] on input "**********" at bounding box center [813, 115] width 805 height 37
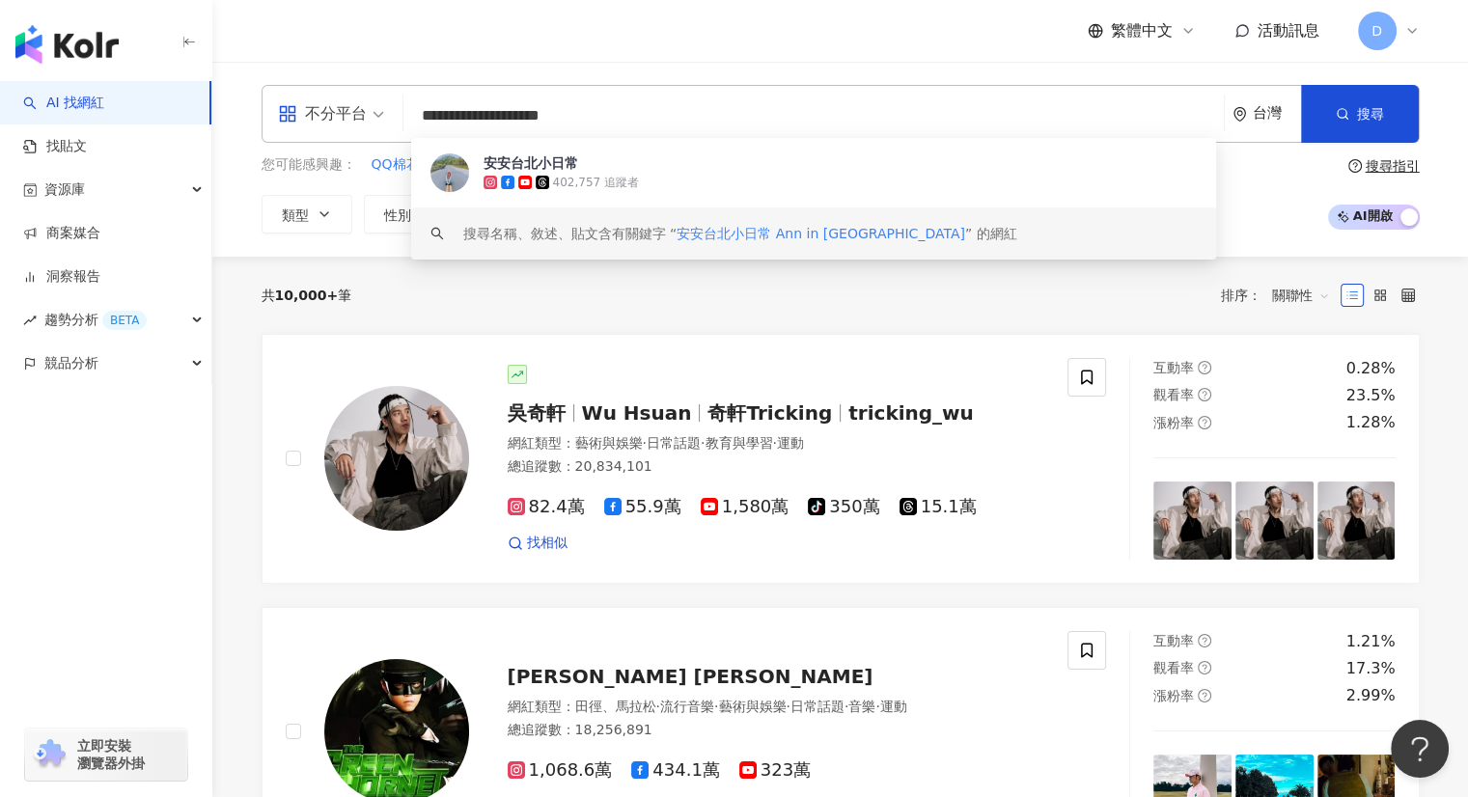
click at [742, 109] on input "**********" at bounding box center [813, 115] width 805 height 37
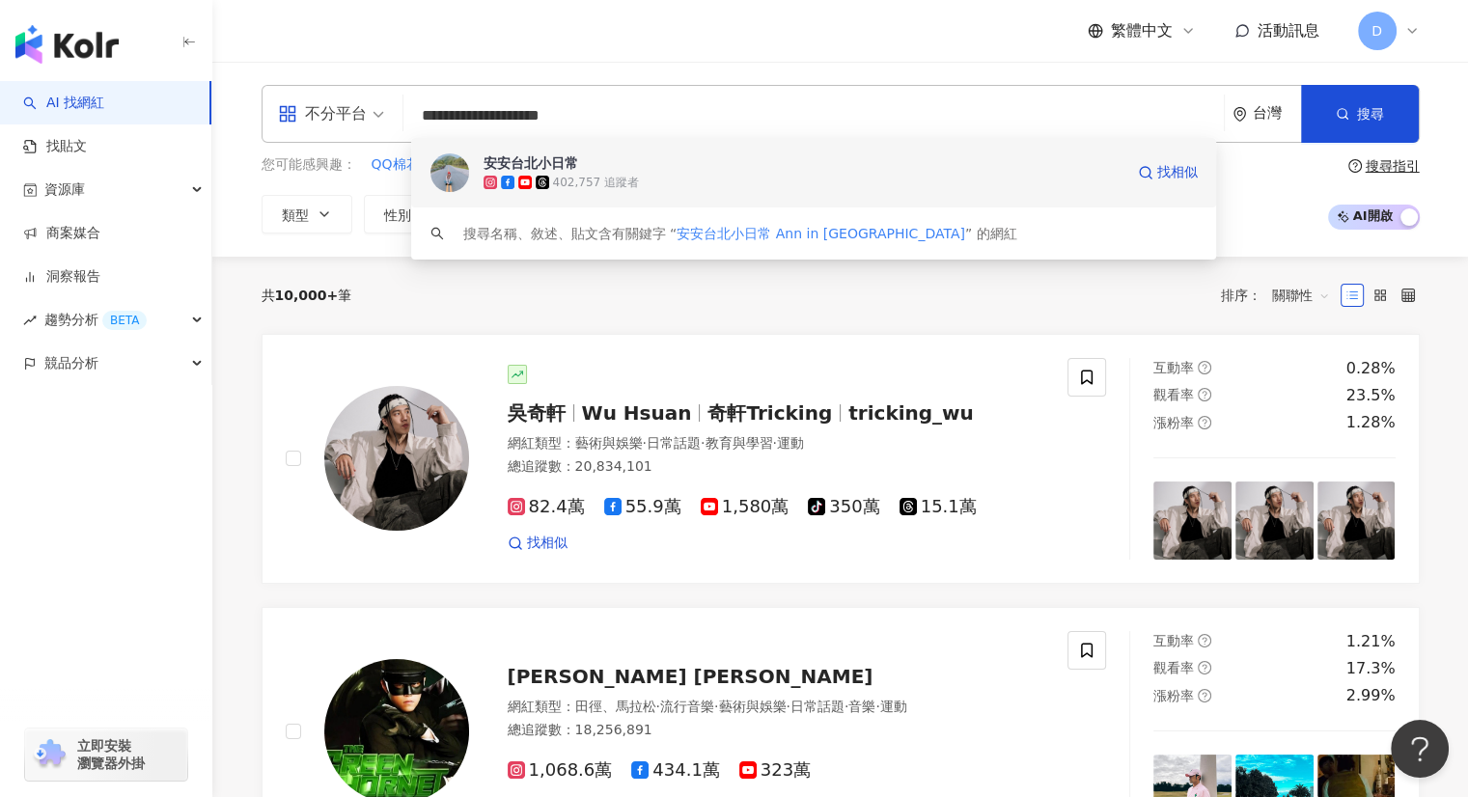
click at [540, 179] on icon at bounding box center [543, 183] width 10 height 10
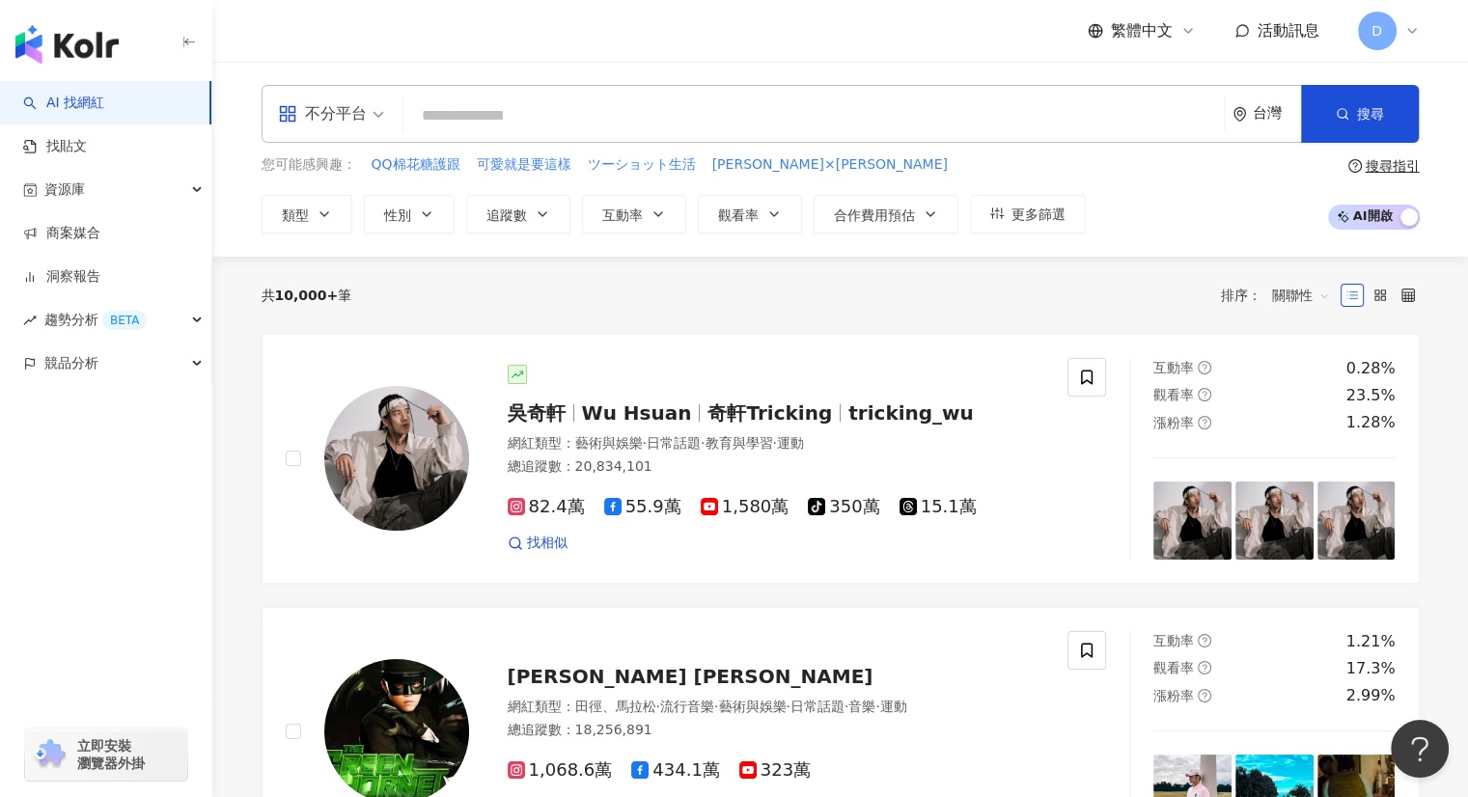
click at [513, 97] on input "search" at bounding box center [813, 115] width 805 height 37
click at [509, 110] on input "search" at bounding box center [813, 115] width 805 height 37
paste input "**********"
type input "**********"
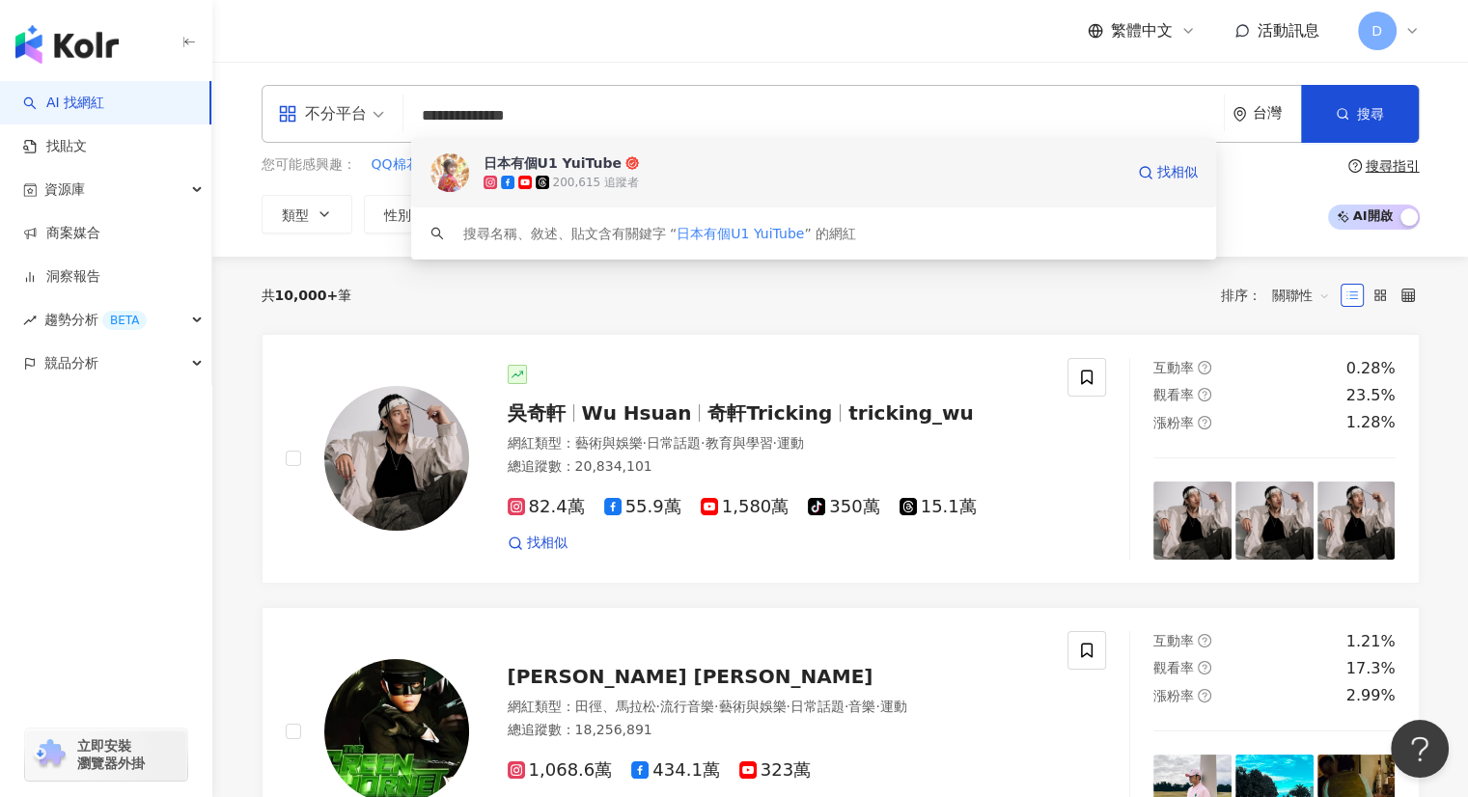
click at [548, 180] on icon at bounding box center [543, 183] width 14 height 14
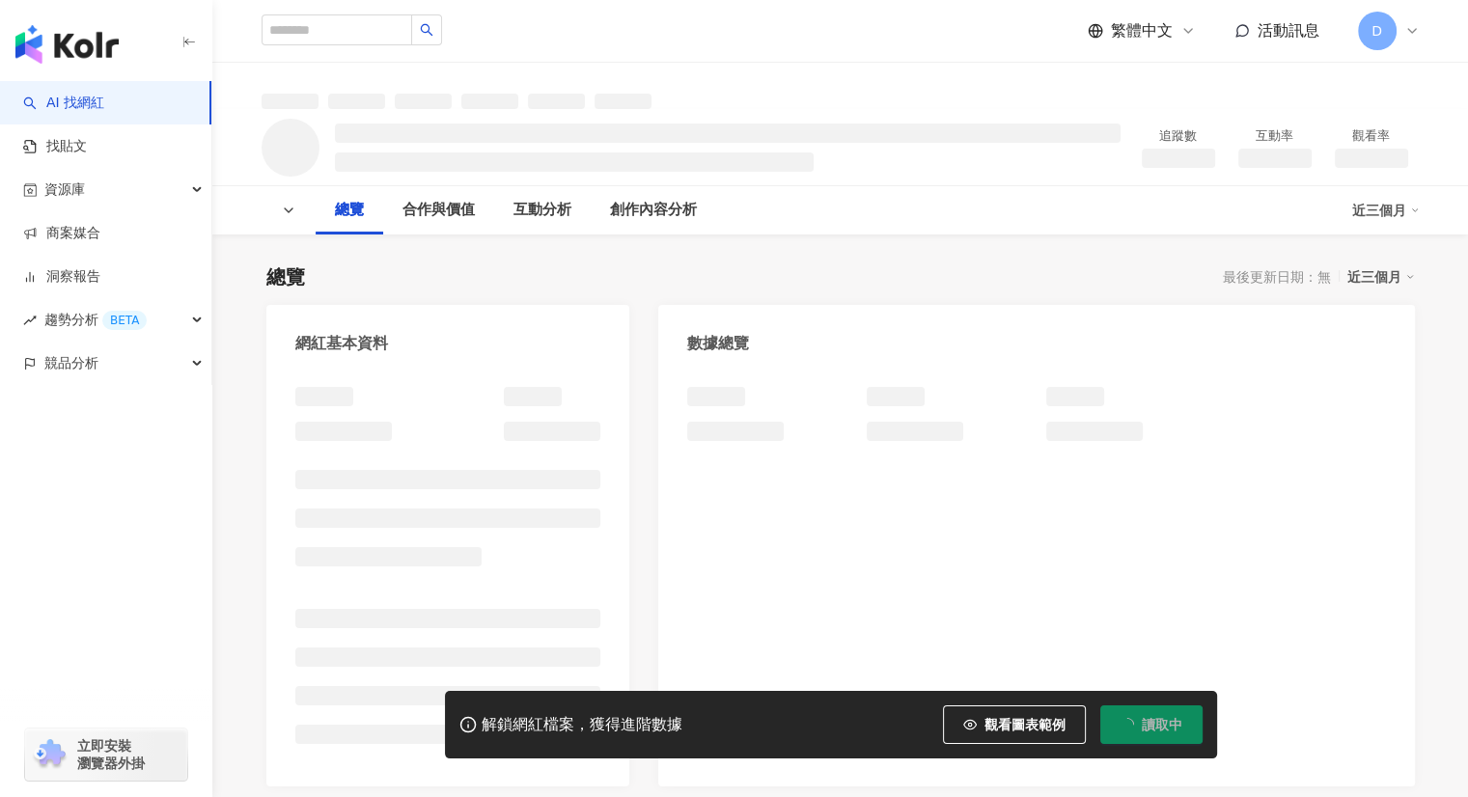
click at [887, 151] on div at bounding box center [728, 148] width 786 height 48
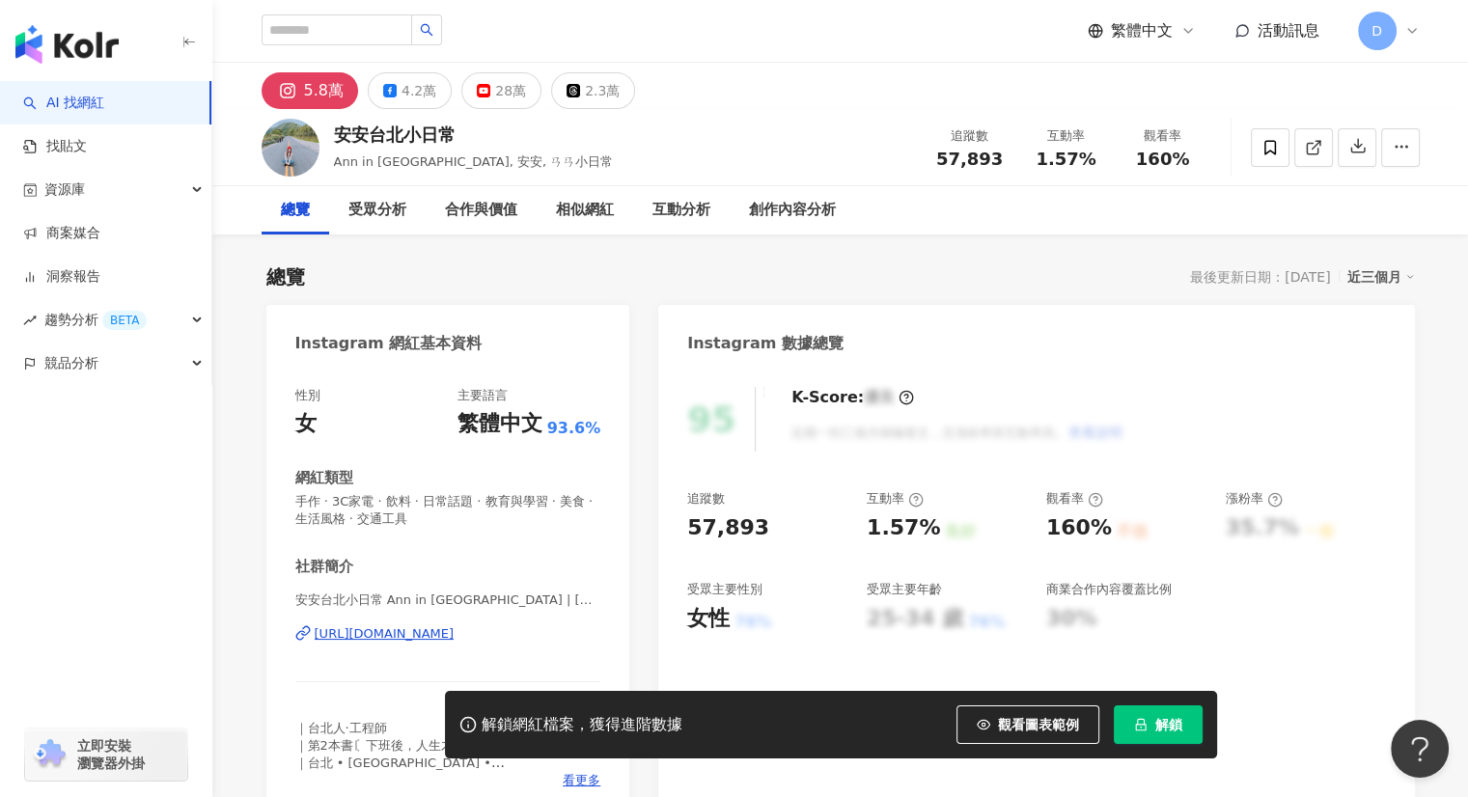
click at [1163, 740] on button "解鎖" at bounding box center [1158, 725] width 89 height 39
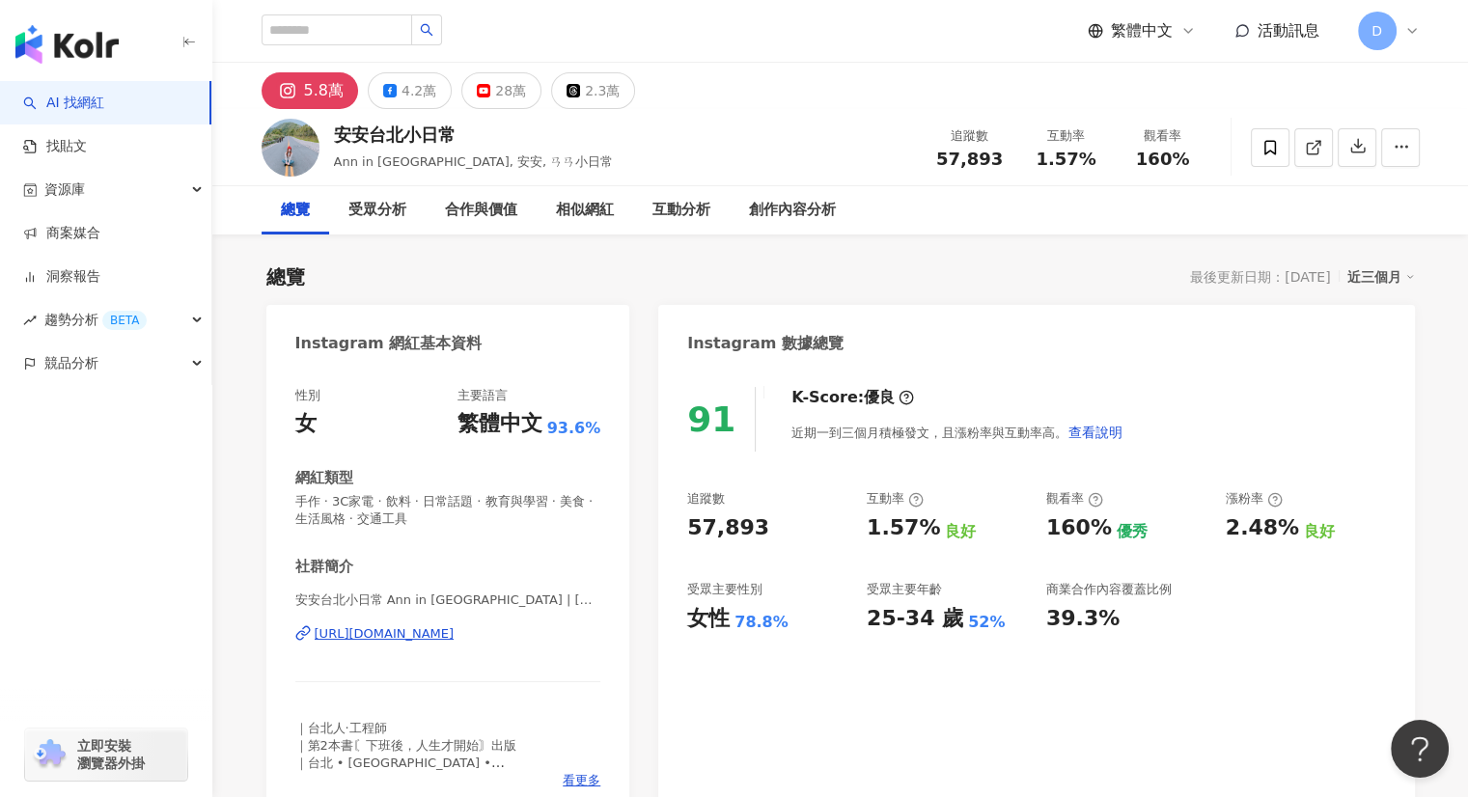
click at [351, 636] on div "https://www.instagram.com/taipei_serenade/" at bounding box center [385, 633] width 140 height 17
click at [409, 95] on div "4.2萬" at bounding box center [419, 90] width 35 height 27
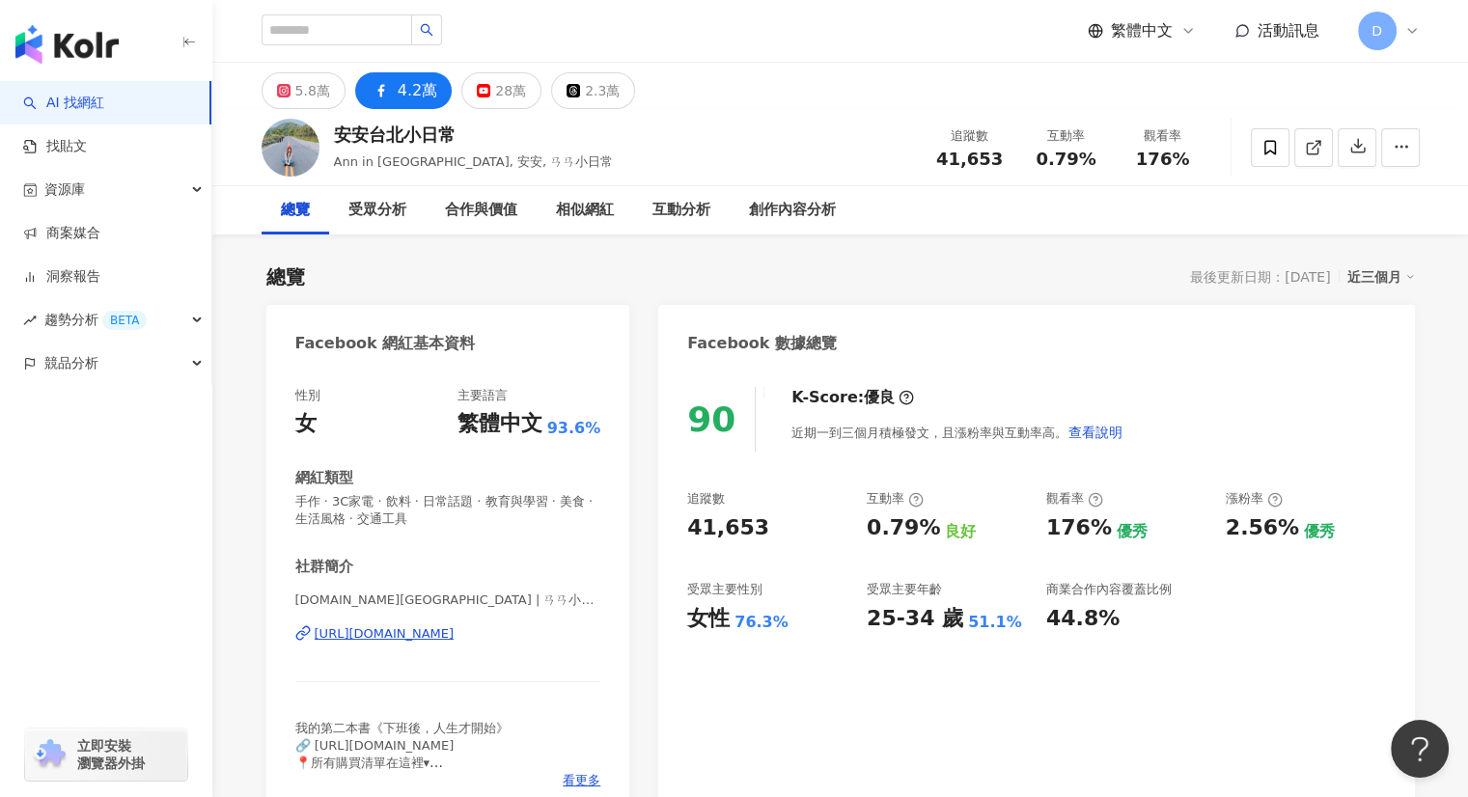
click at [453, 634] on div "https://www.facebook.com/112622267117695" at bounding box center [385, 633] width 140 height 17
drag, startPoint x: 483, startPoint y: 98, endPoint x: 475, endPoint y: 125, distance: 27.2
click at [483, 97] on button "28萬" at bounding box center [501, 90] width 80 height 37
click at [480, 80] on button "28萬" at bounding box center [501, 90] width 80 height 37
click at [495, 88] on div "28萬" at bounding box center [510, 90] width 31 height 27
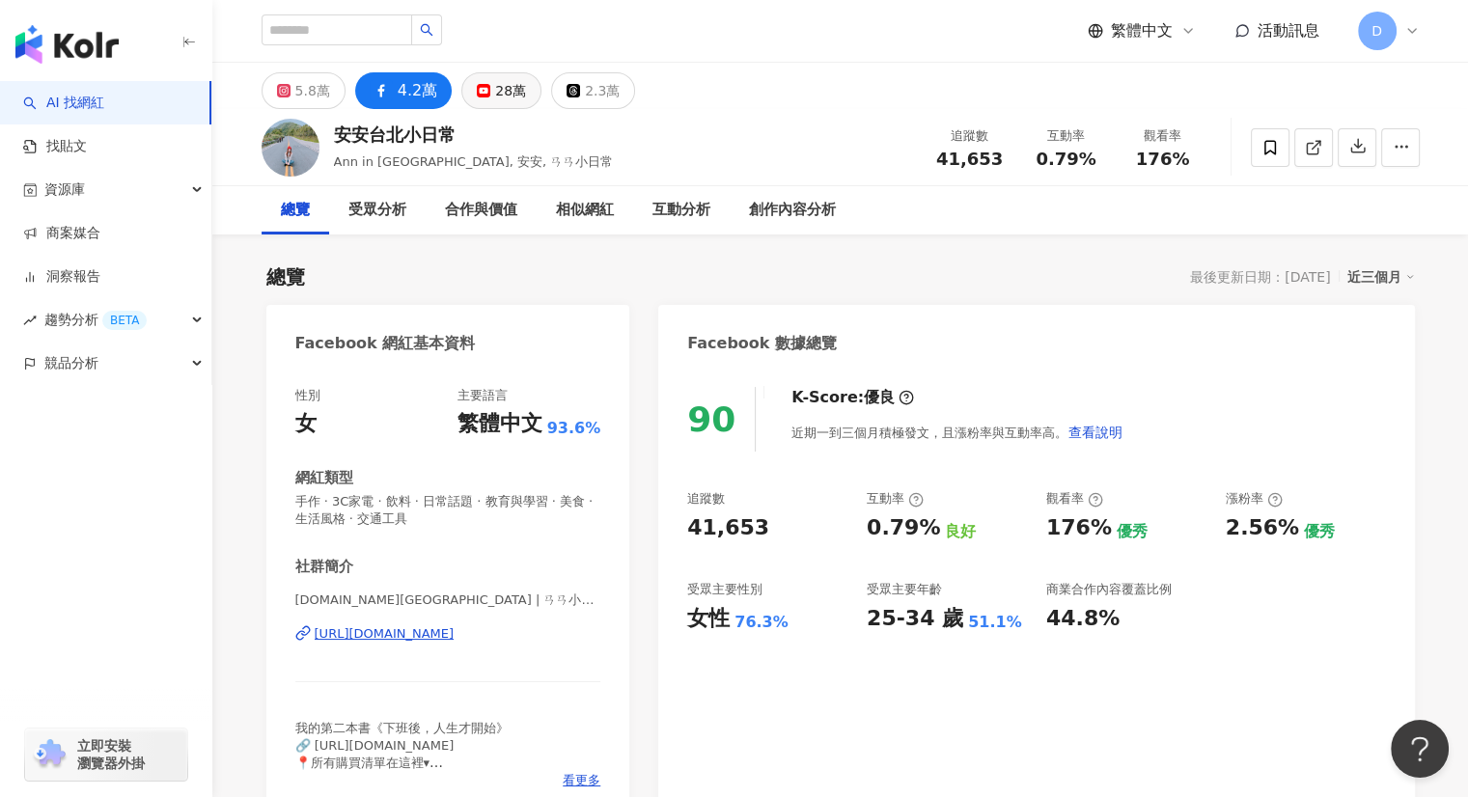
click at [495, 88] on div "28萬" at bounding box center [510, 90] width 31 height 27
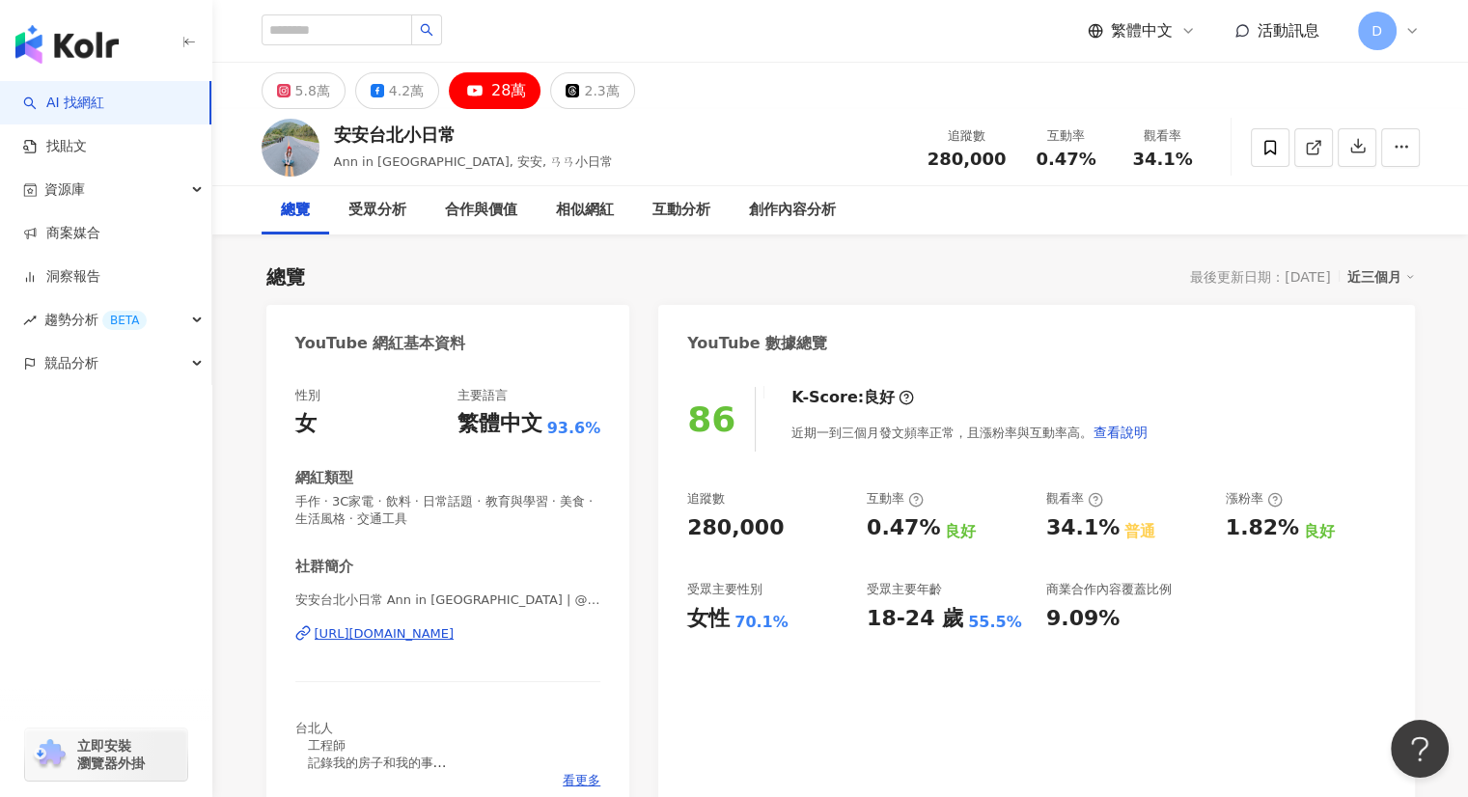
click at [491, 88] on div "28萬" at bounding box center [508, 90] width 35 height 27
click at [446, 638] on div "https://www.youtube.com/channel/UC2yvE4m_sI2Om2YUK4amYjQ" at bounding box center [385, 633] width 140 height 17
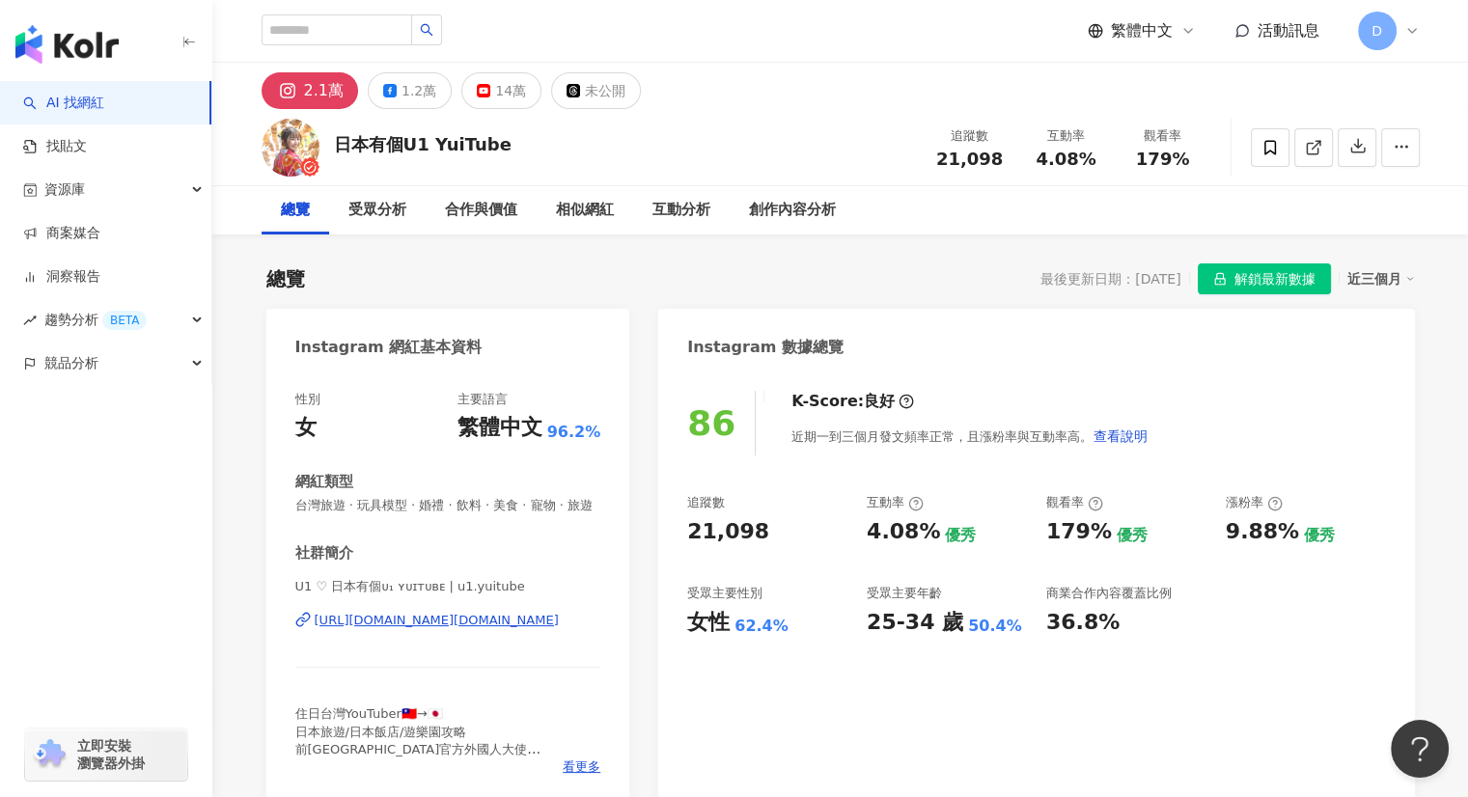
click at [417, 629] on div "[URL][DOMAIN_NAME][DOMAIN_NAME]" at bounding box center [437, 620] width 244 height 17
click at [412, 97] on div "1.2萬" at bounding box center [419, 90] width 35 height 27
click at [408, 92] on div "1.2萬" at bounding box center [419, 90] width 35 height 27
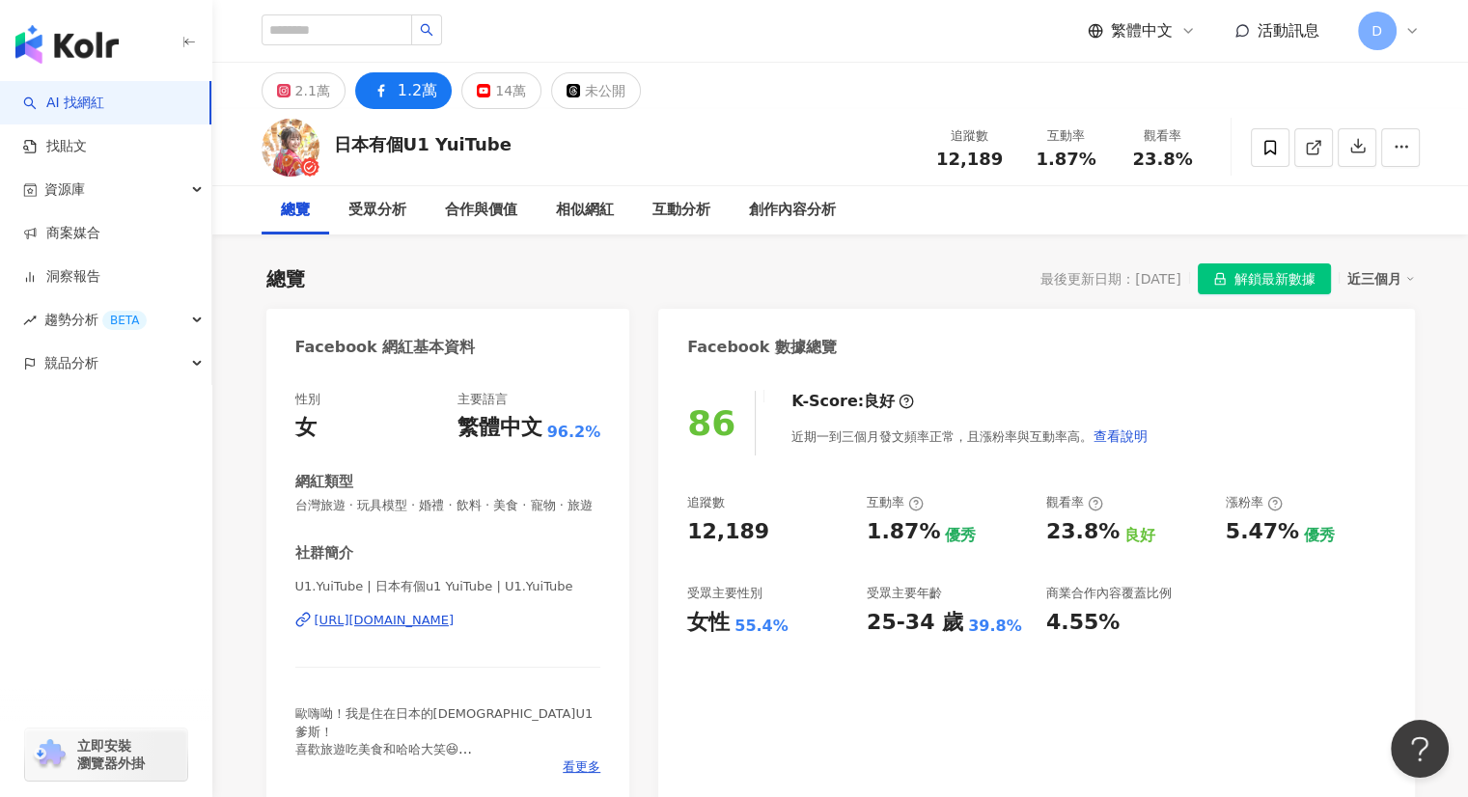
click at [428, 629] on div "[URL][DOMAIN_NAME]" at bounding box center [385, 620] width 140 height 17
click at [509, 99] on div "14萬" at bounding box center [510, 90] width 31 height 27
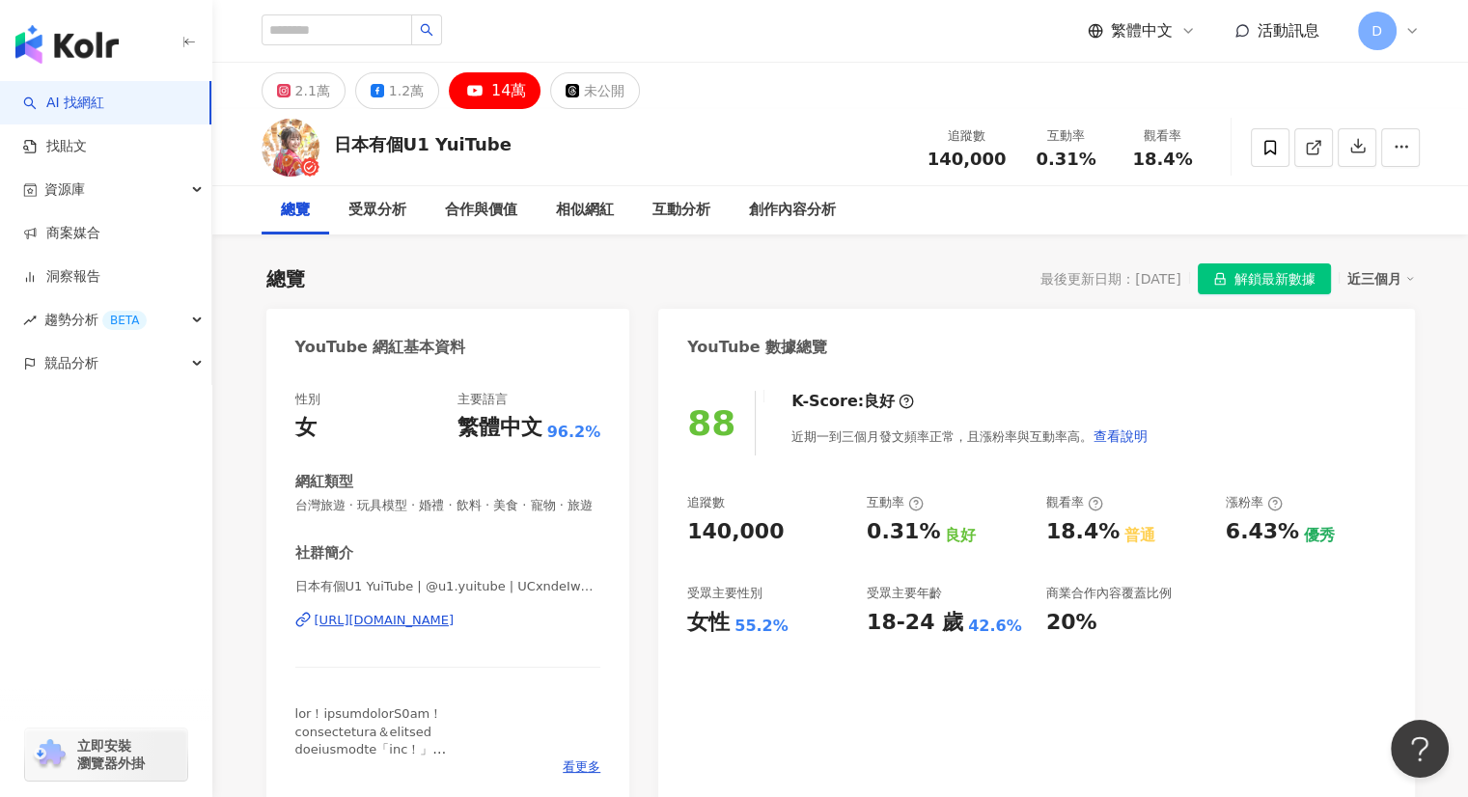
drag, startPoint x: 403, startPoint y: 638, endPoint x: 435, endPoint y: 413, distance: 227.1
click at [403, 629] on div "https://www.youtube.com/channel/UCxndeIwmRWyBfJfva5-QHzA" at bounding box center [385, 620] width 140 height 17
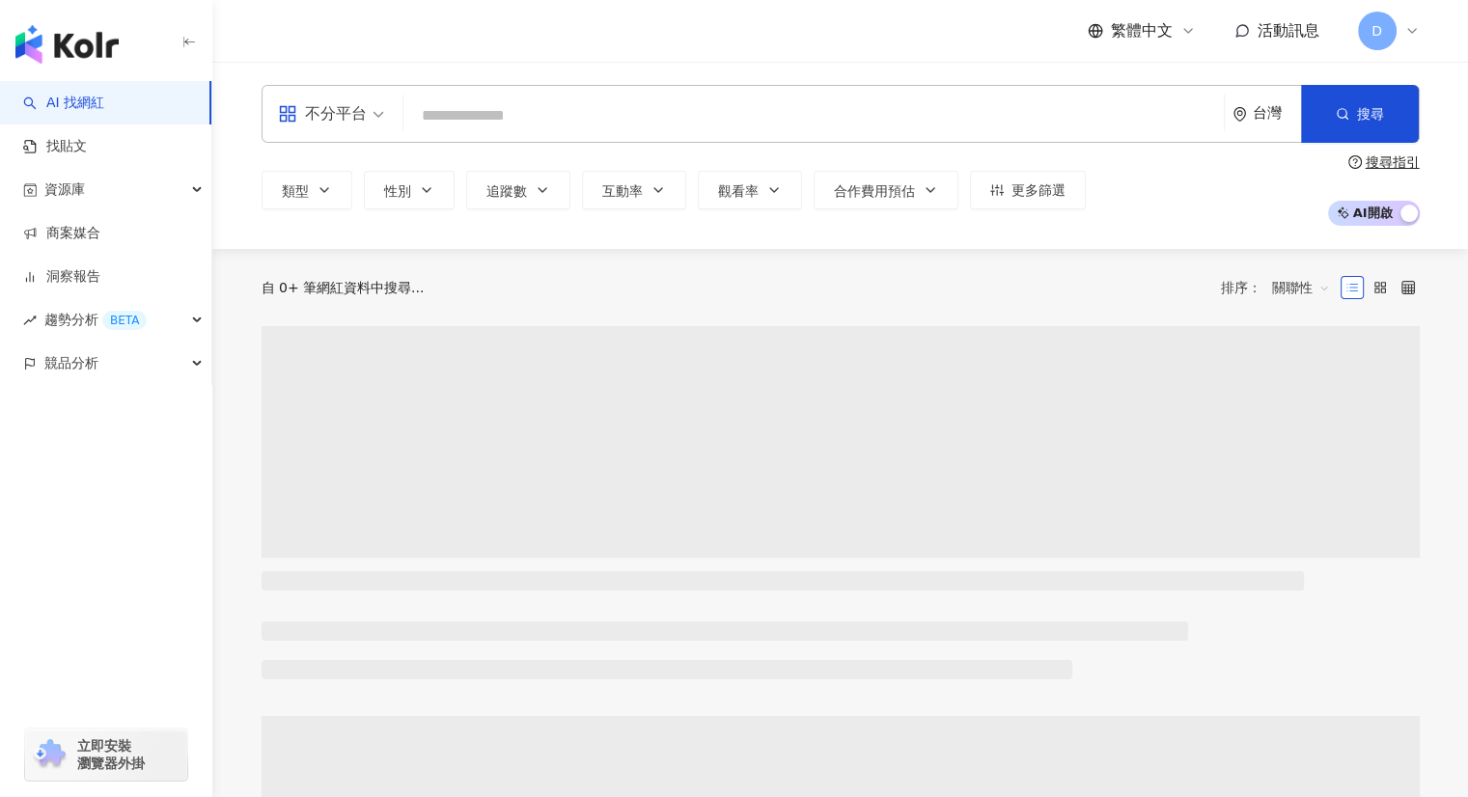
click at [498, 113] on input "search" at bounding box center [813, 115] width 805 height 37
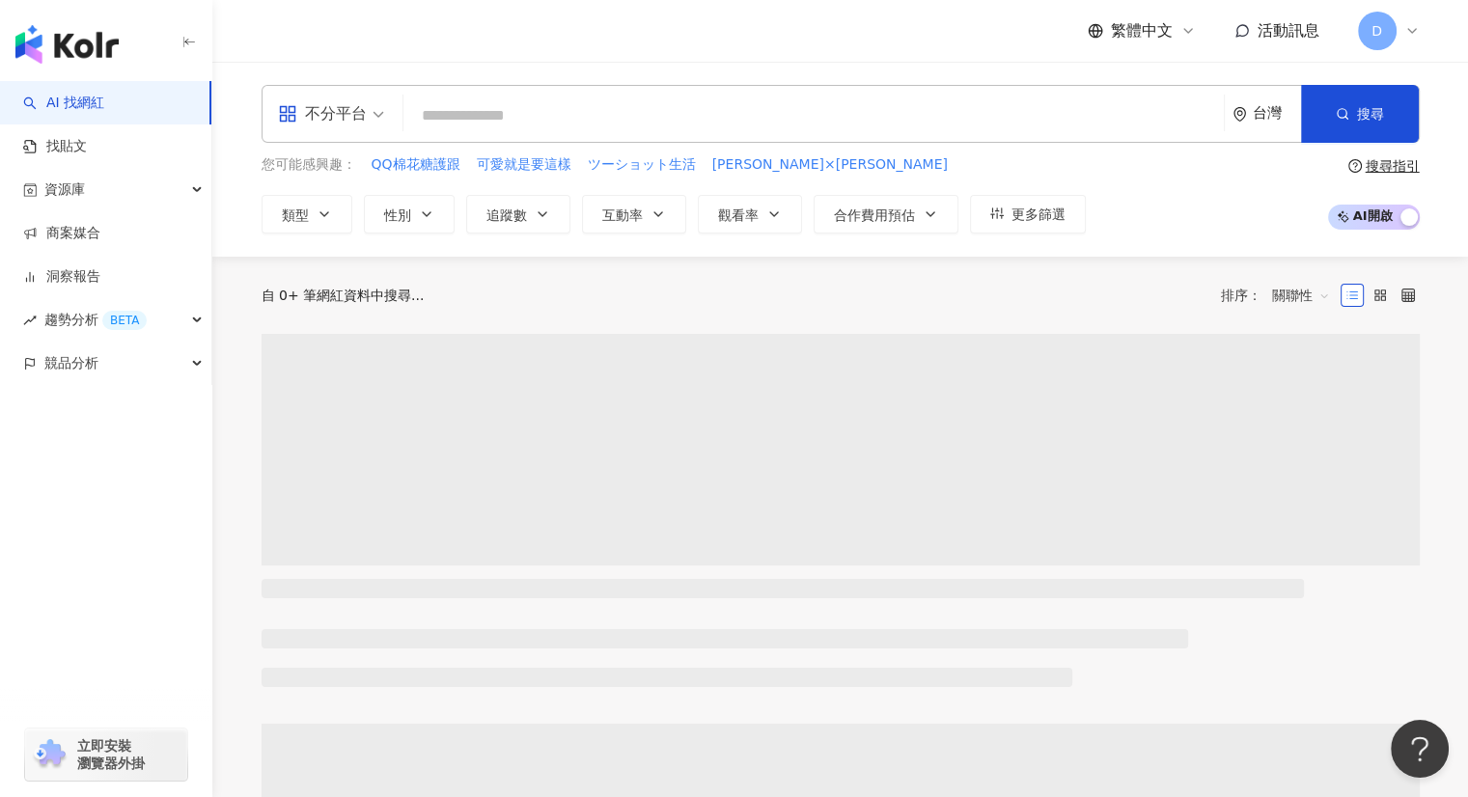
type input "**********"
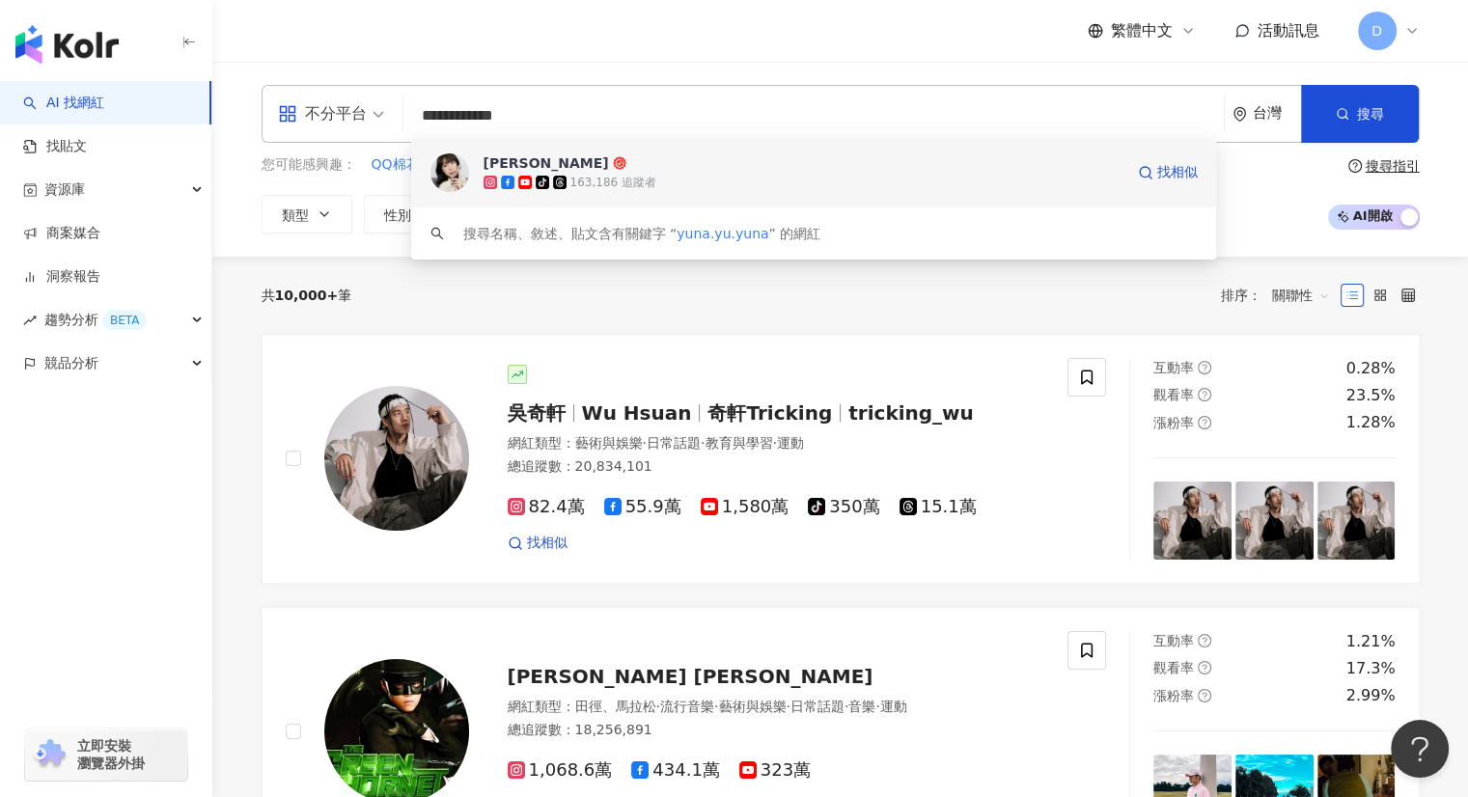
click at [580, 162] on span "[PERSON_NAME]" at bounding box center [804, 162] width 640 height 19
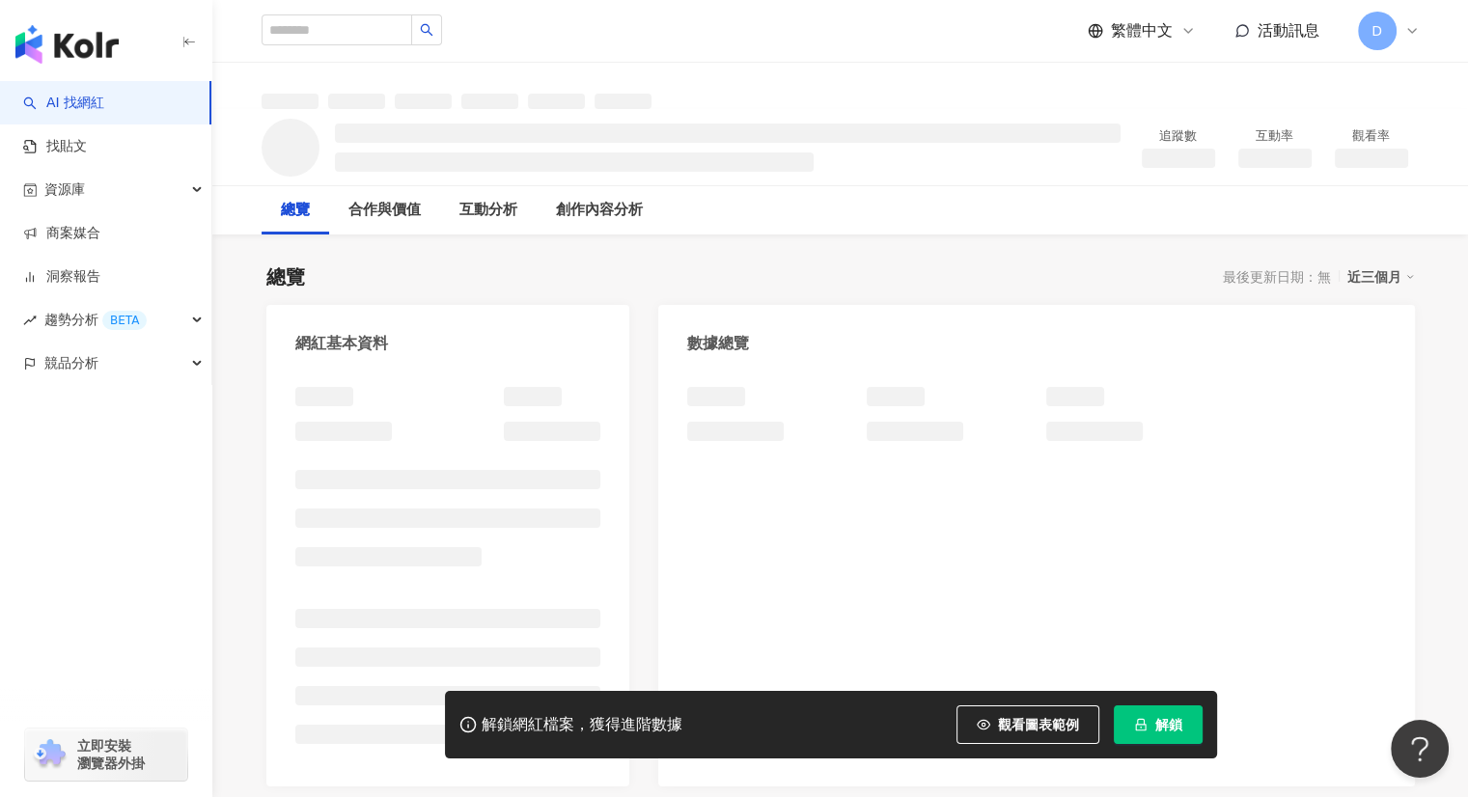
click at [542, 244] on div "總覽 最後更新日期：無 近三個月 網紅基本資料 數據總覽 成長趨勢分析 追蹤趨勢圖表" at bounding box center [840, 672] width 1149 height 857
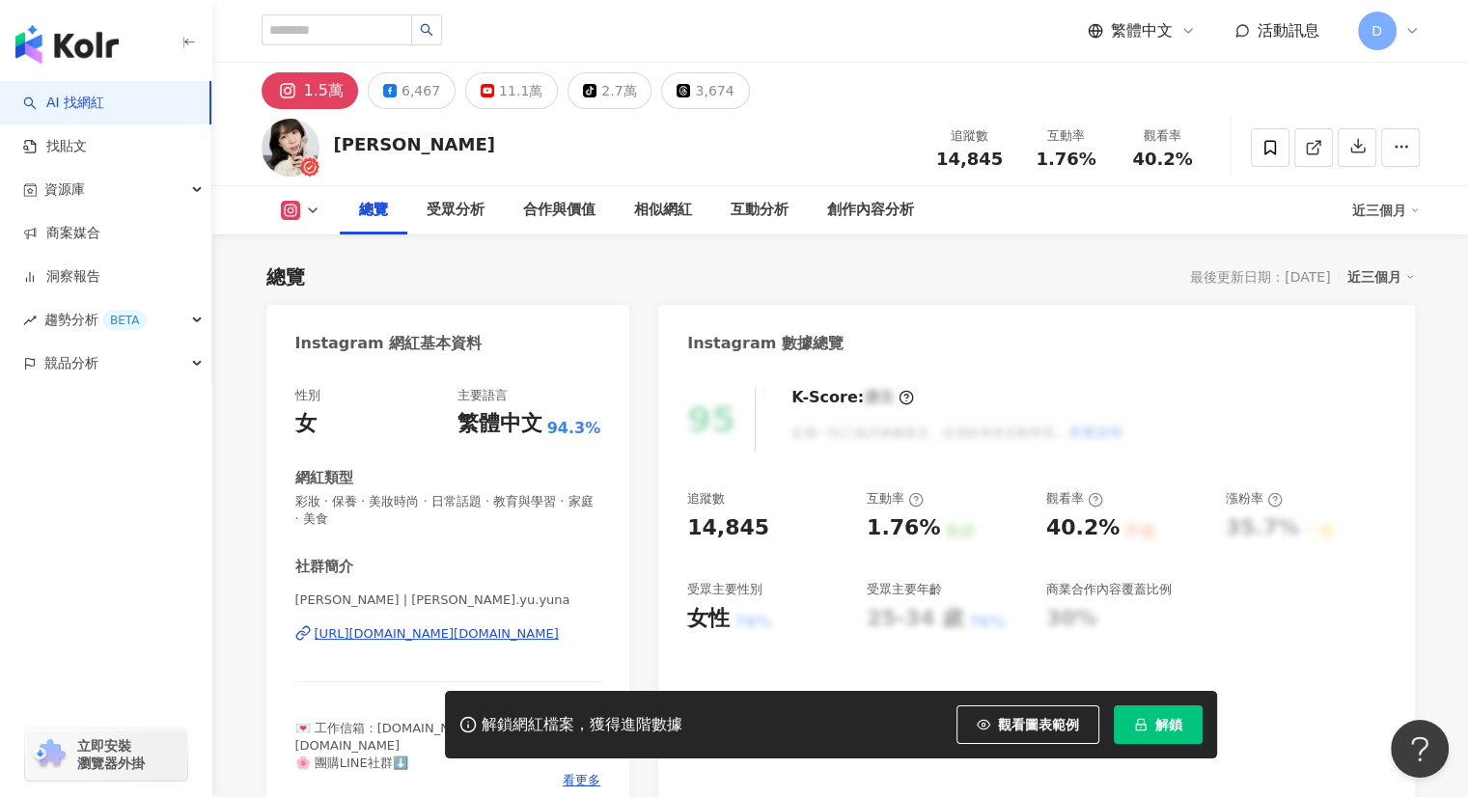
click at [1130, 715] on button "解鎖" at bounding box center [1158, 725] width 89 height 39
drag, startPoint x: 486, startPoint y: 101, endPoint x: 506, endPoint y: 140, distance: 43.2
click at [486, 101] on button "11.1萬" at bounding box center [511, 90] width 93 height 37
click at [505, 91] on div "11.1萬" at bounding box center [520, 90] width 43 height 27
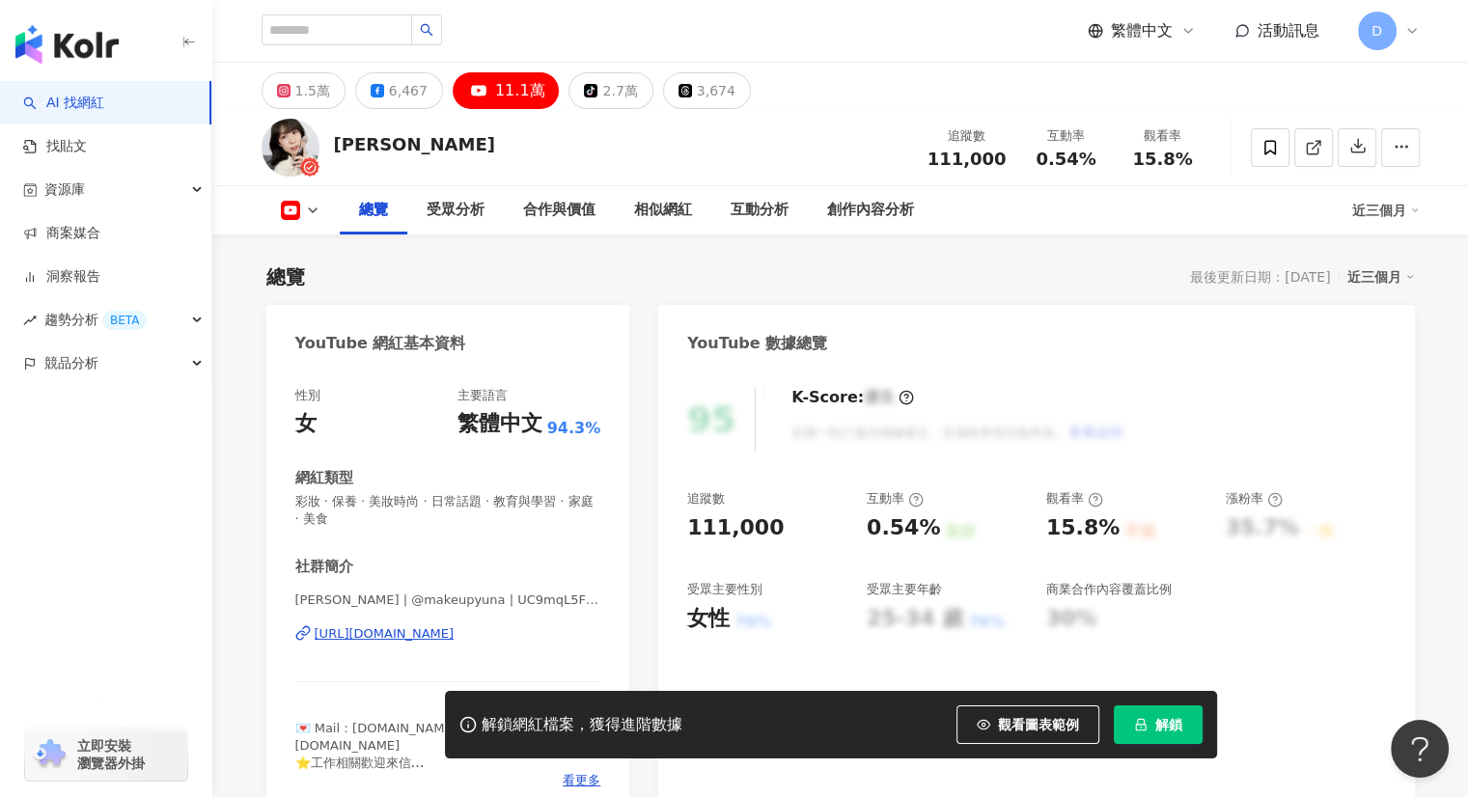
click at [1167, 736] on button "解鎖" at bounding box center [1158, 725] width 89 height 39
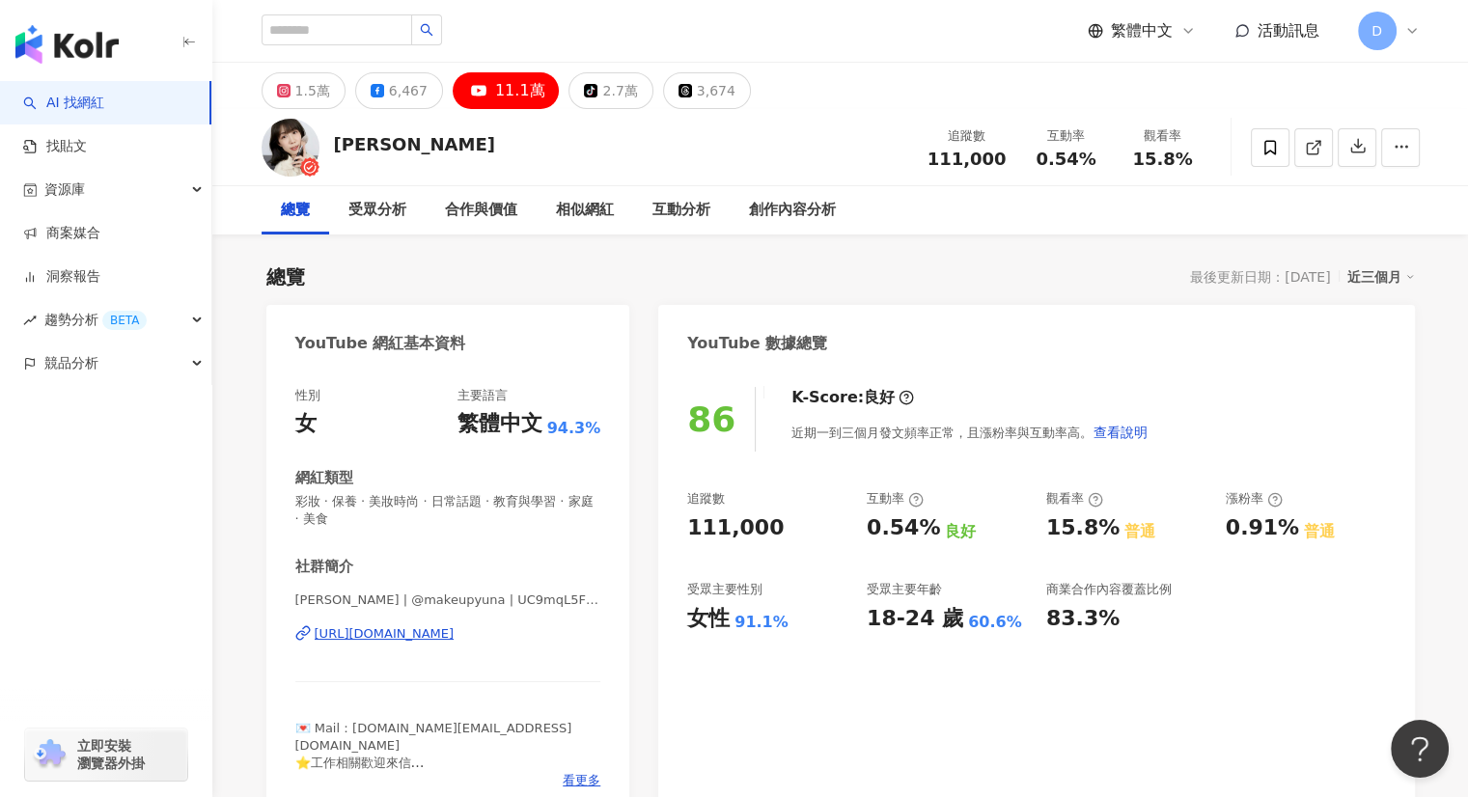
click at [1297, 438] on div "86 K-Score : 良好 近期一到三個月發文頻率正常，且漲粉率與互動率高。 查看說明" at bounding box center [1036, 419] width 698 height 65
click at [340, 147] on div "[PERSON_NAME]那 追蹤數 111,000 互動率 0.54% 觀看率 15.8%" at bounding box center [840, 147] width 1235 height 76
drag, startPoint x: 339, startPoint y: 147, endPoint x: 436, endPoint y: 148, distance: 97.5
click at [434, 148] on div "[PERSON_NAME]那 追蹤數 111,000 互動率 0.54% 觀看率 15.8%" at bounding box center [840, 147] width 1235 height 76
click at [383, 90] on button "6,467" at bounding box center [399, 90] width 88 height 37
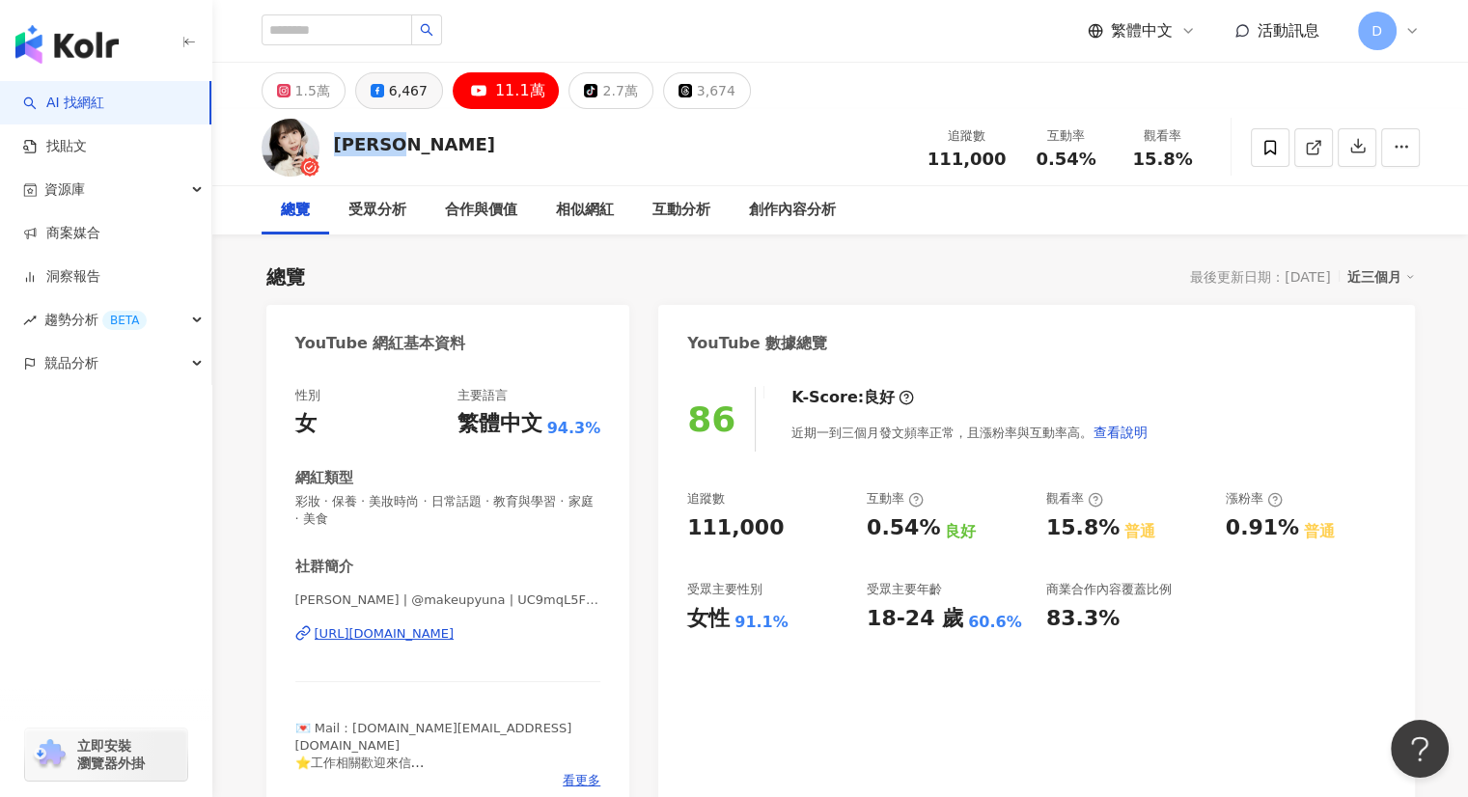
click at [389, 90] on div "6,467" at bounding box center [408, 90] width 39 height 27
click at [382, 97] on icon at bounding box center [378, 91] width 14 height 14
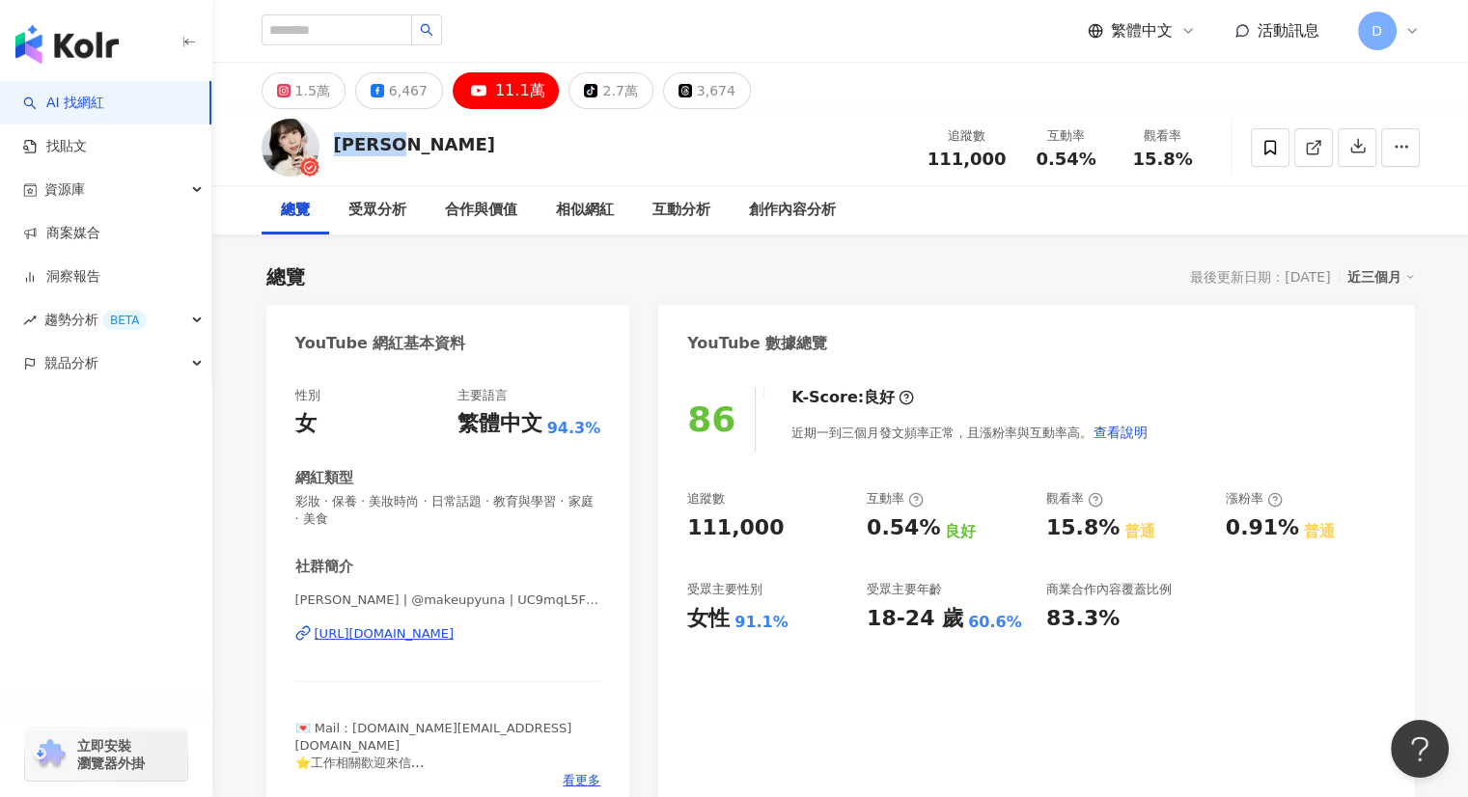
click at [455, 634] on div "[URL][DOMAIN_NAME]" at bounding box center [385, 633] width 140 height 17
